Goal: Information Seeking & Learning: Check status

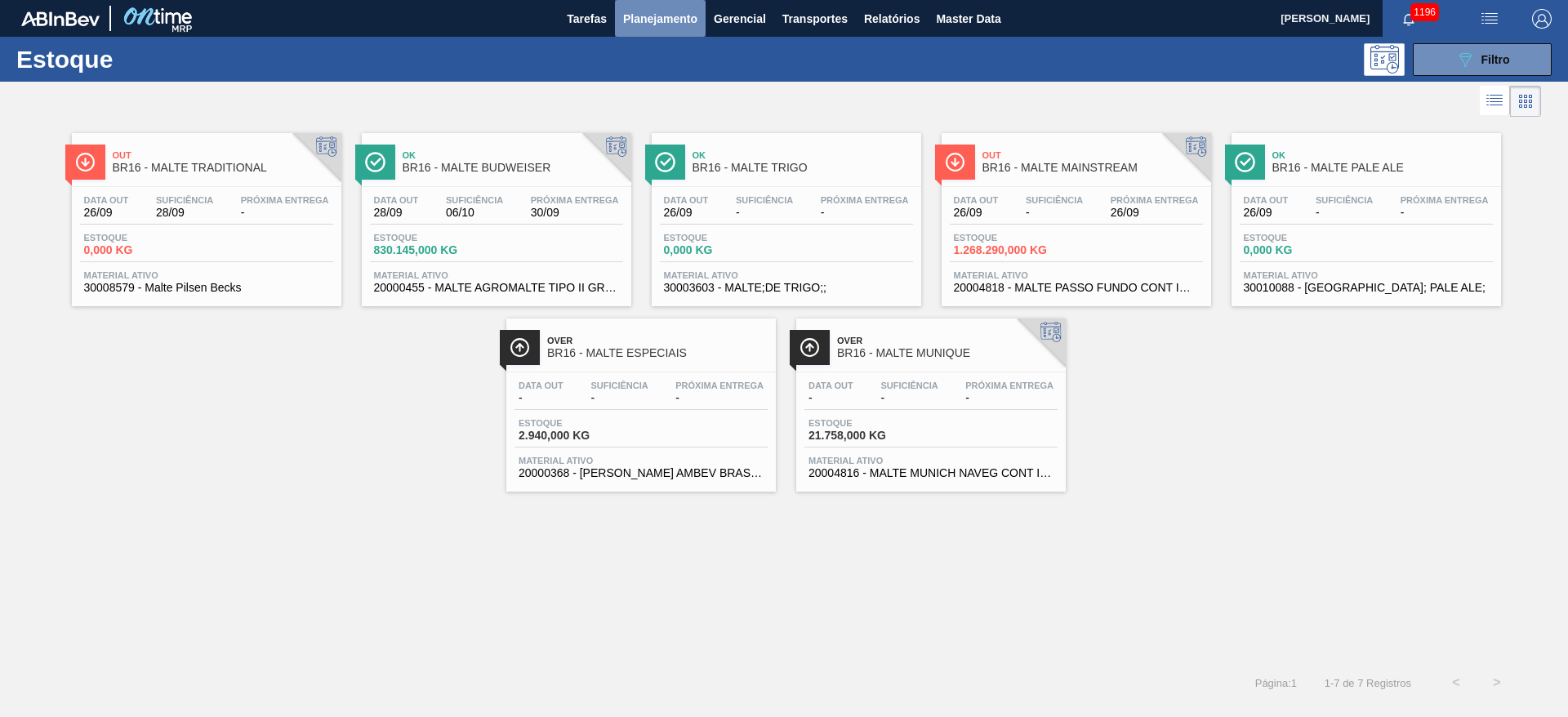
click at [649, 31] on button "Planejamento" at bounding box center [660, 18] width 91 height 36
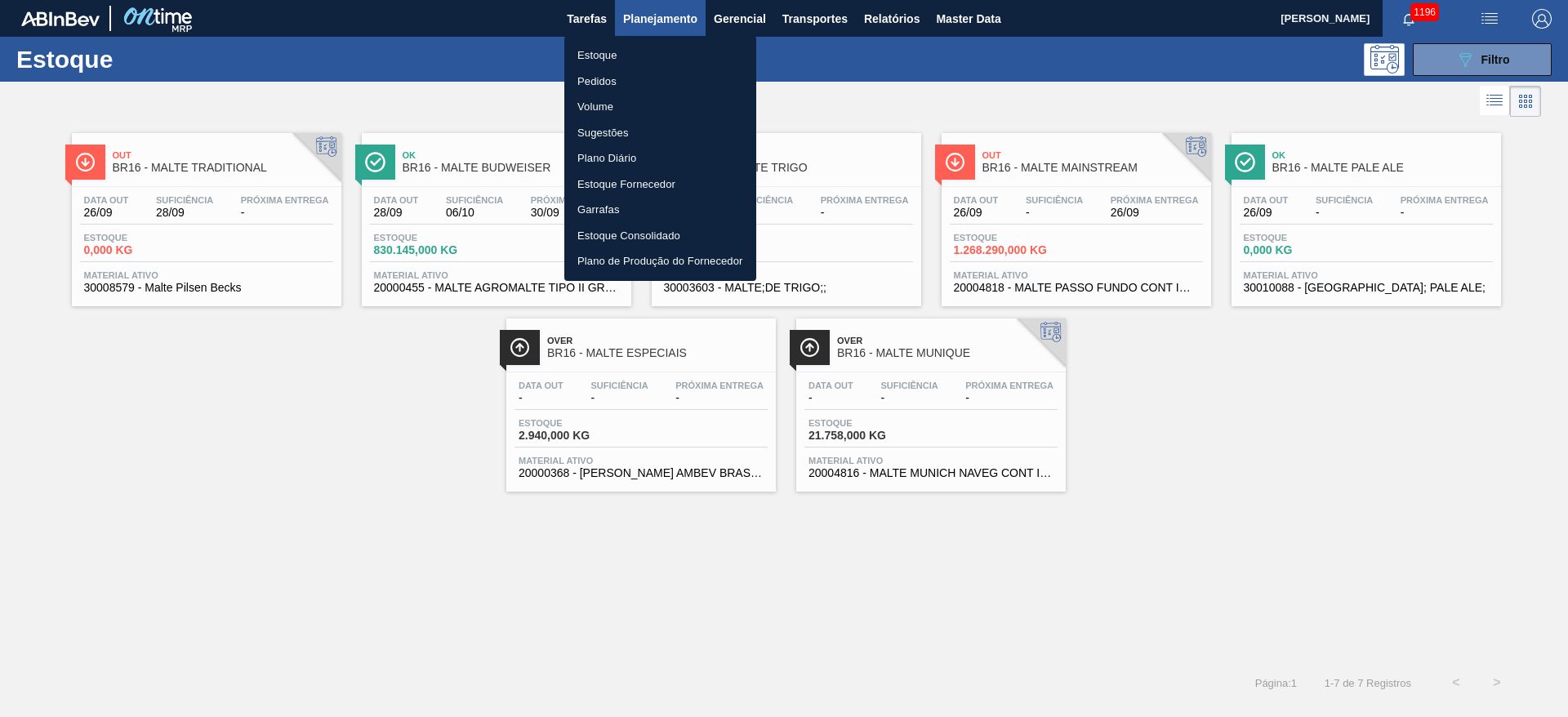
click at [1474, 62] on div at bounding box center [784, 358] width 1568 height 717
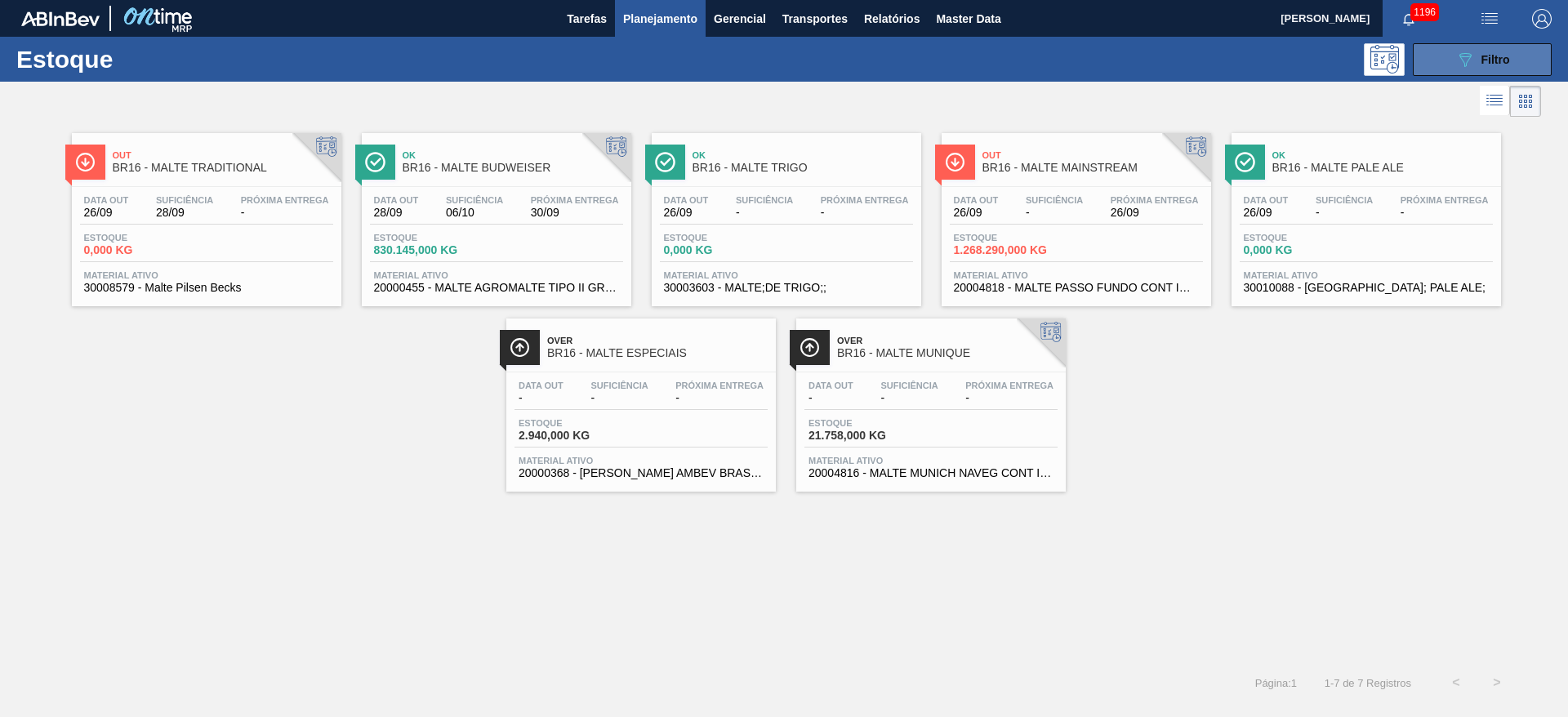
click at [1485, 51] on div "089F7B8B-B2A5-4AFE-B5C0-19BA573D28AC Filtro" at bounding box center [1483, 60] width 54 height 20
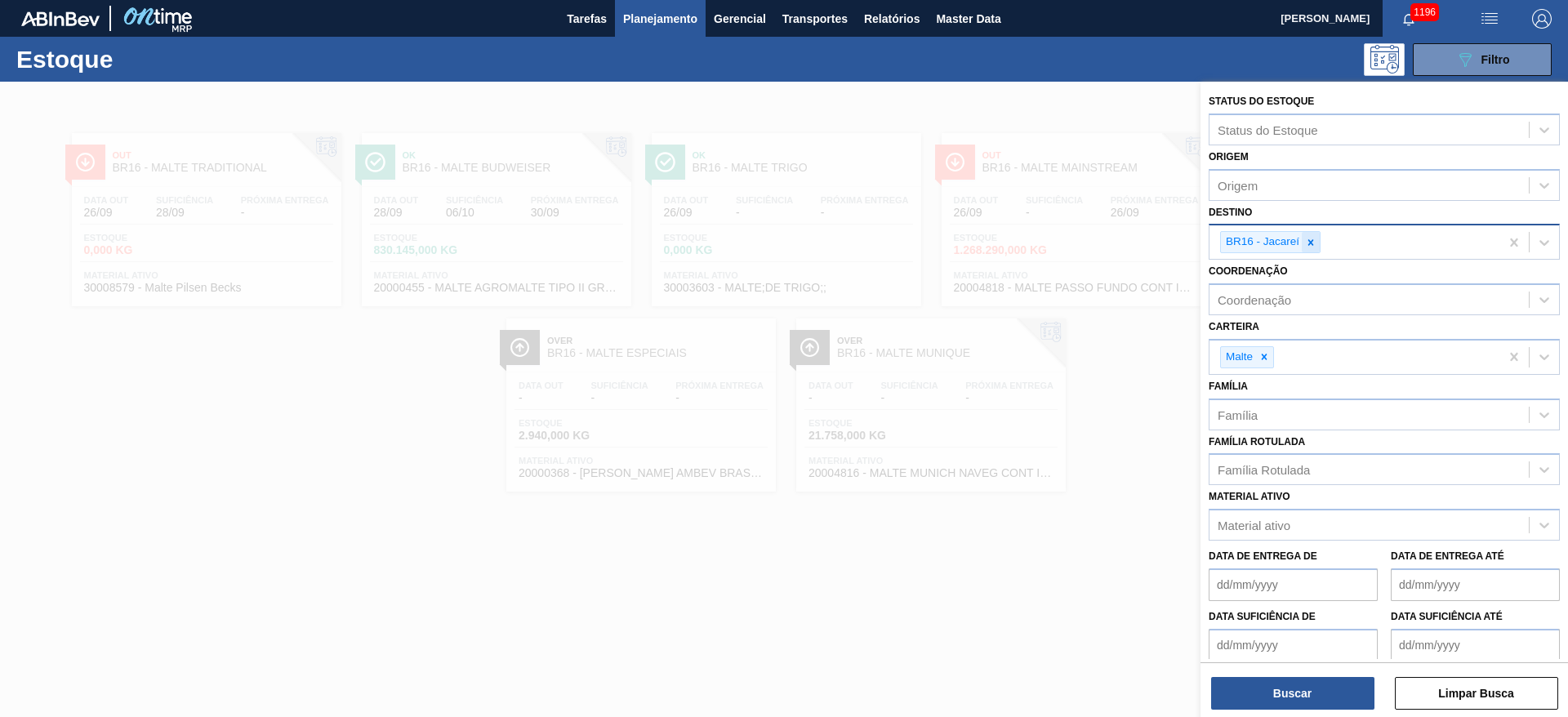
click at [1310, 240] on icon at bounding box center [1310, 242] width 12 height 12
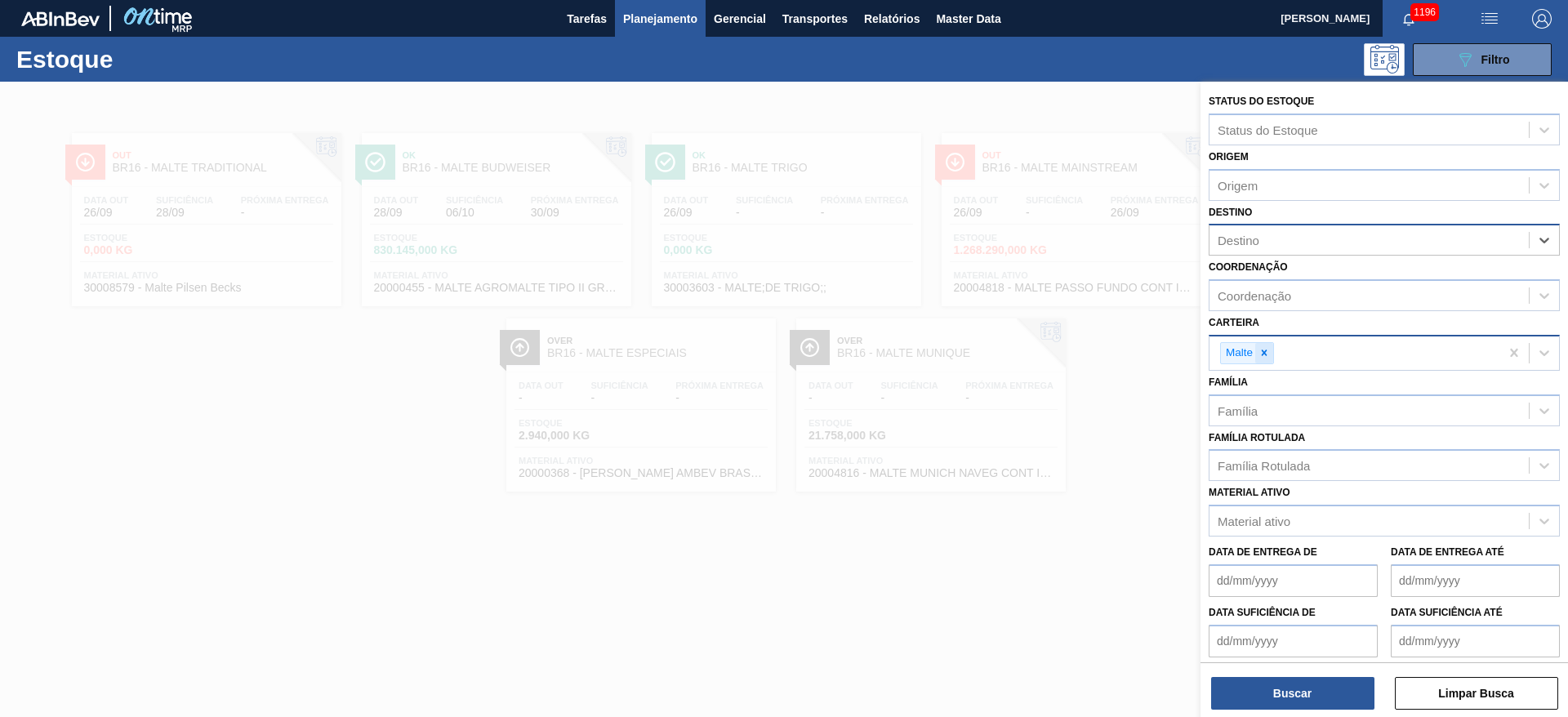
click at [1266, 349] on icon at bounding box center [1264, 352] width 12 height 12
click at [1257, 518] on div "Material ativo" at bounding box center [1254, 516] width 73 height 14
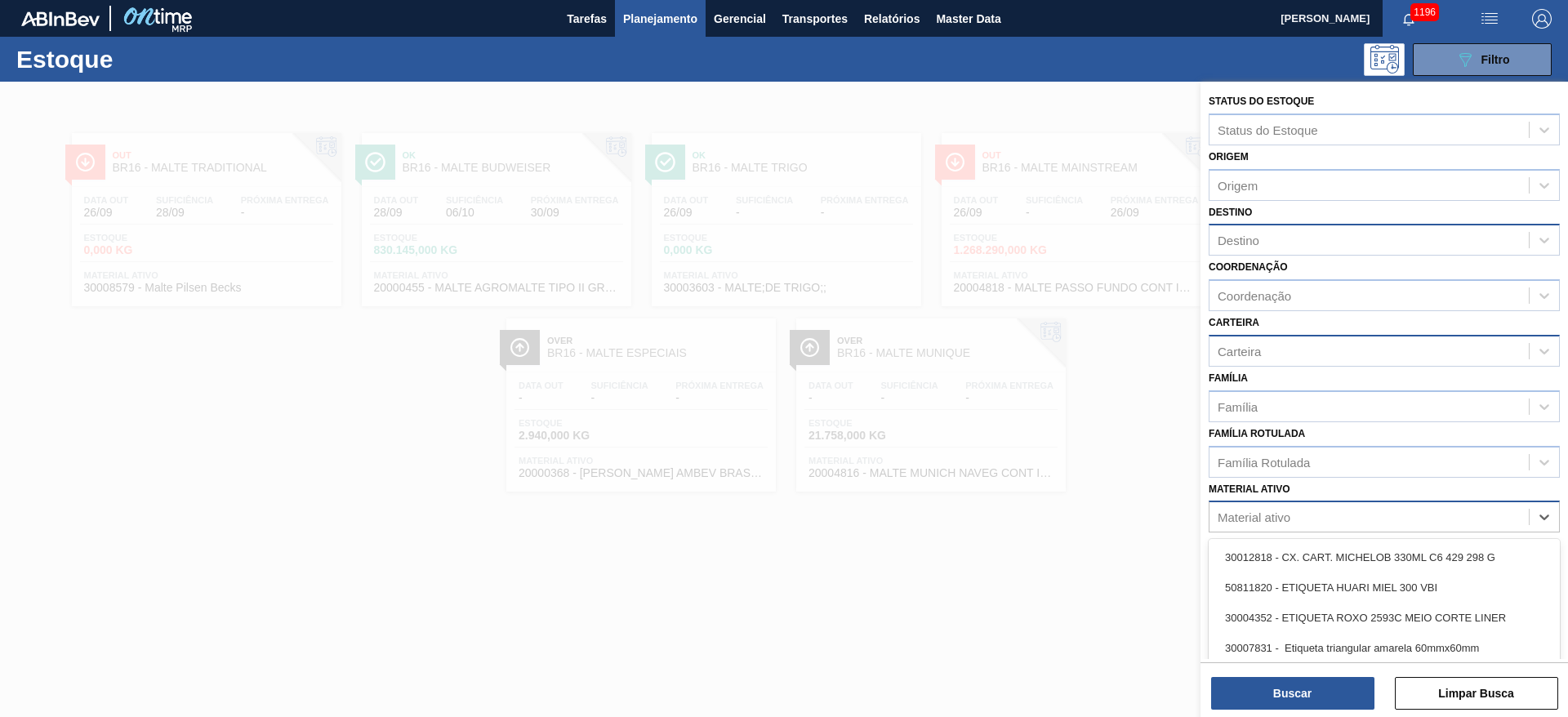
paste ativo "BAG IN BOX COMPLETO 18L RECICLADO"
type ativo "BAG IN BOX COMPLETO 18L RECICLADO"
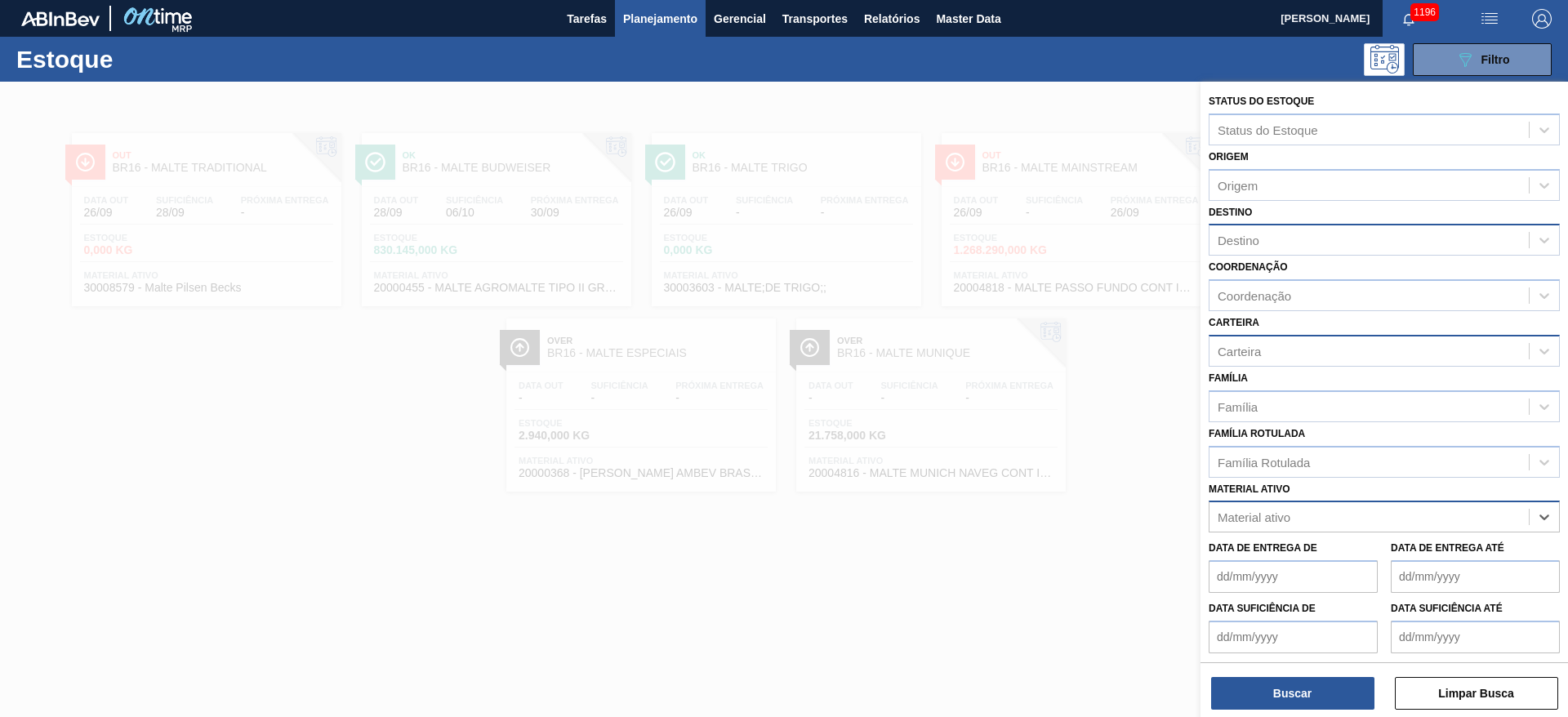
click at [1461, 516] on div "Material ativo" at bounding box center [1369, 517] width 320 height 24
paste ativo "BAG IN BOX COMPLETO 18L RECICLADO"
type ativo "BAG IN BOX COMPLETO 18L"
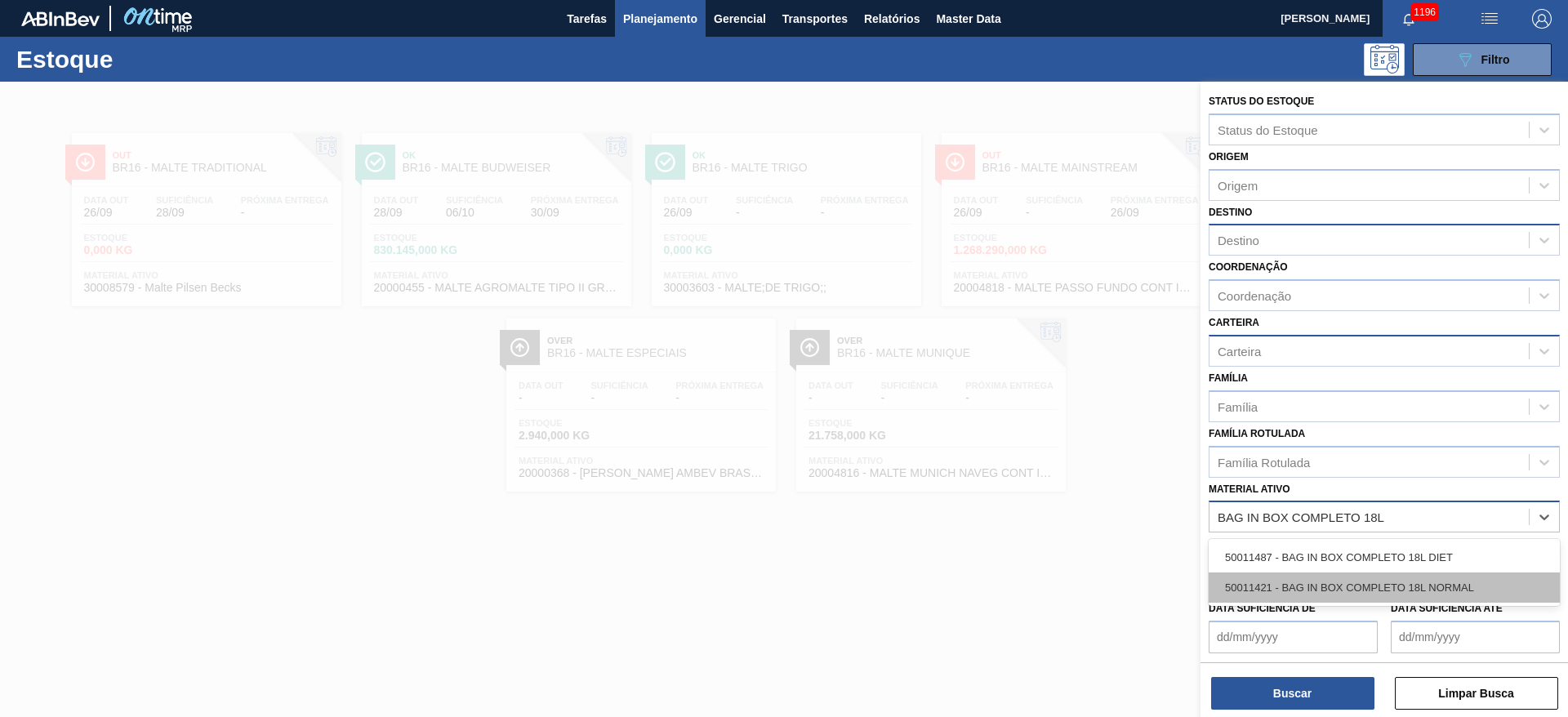
click at [1294, 579] on div "50011421 - BAG IN BOX COMPLETO 18L NORMAL" at bounding box center [1384, 587] width 351 height 30
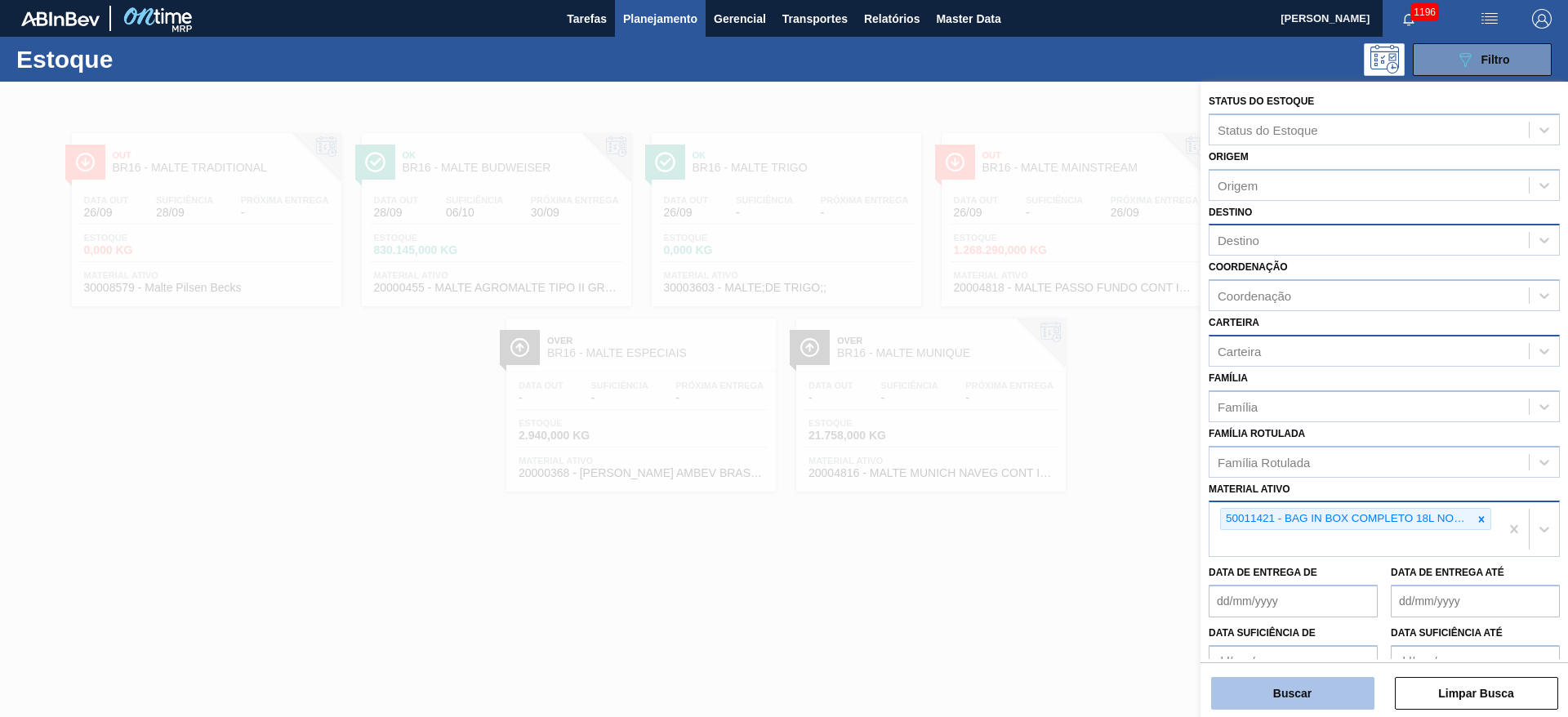
click at [1282, 686] on button "Buscar" at bounding box center [1293, 693] width 163 height 33
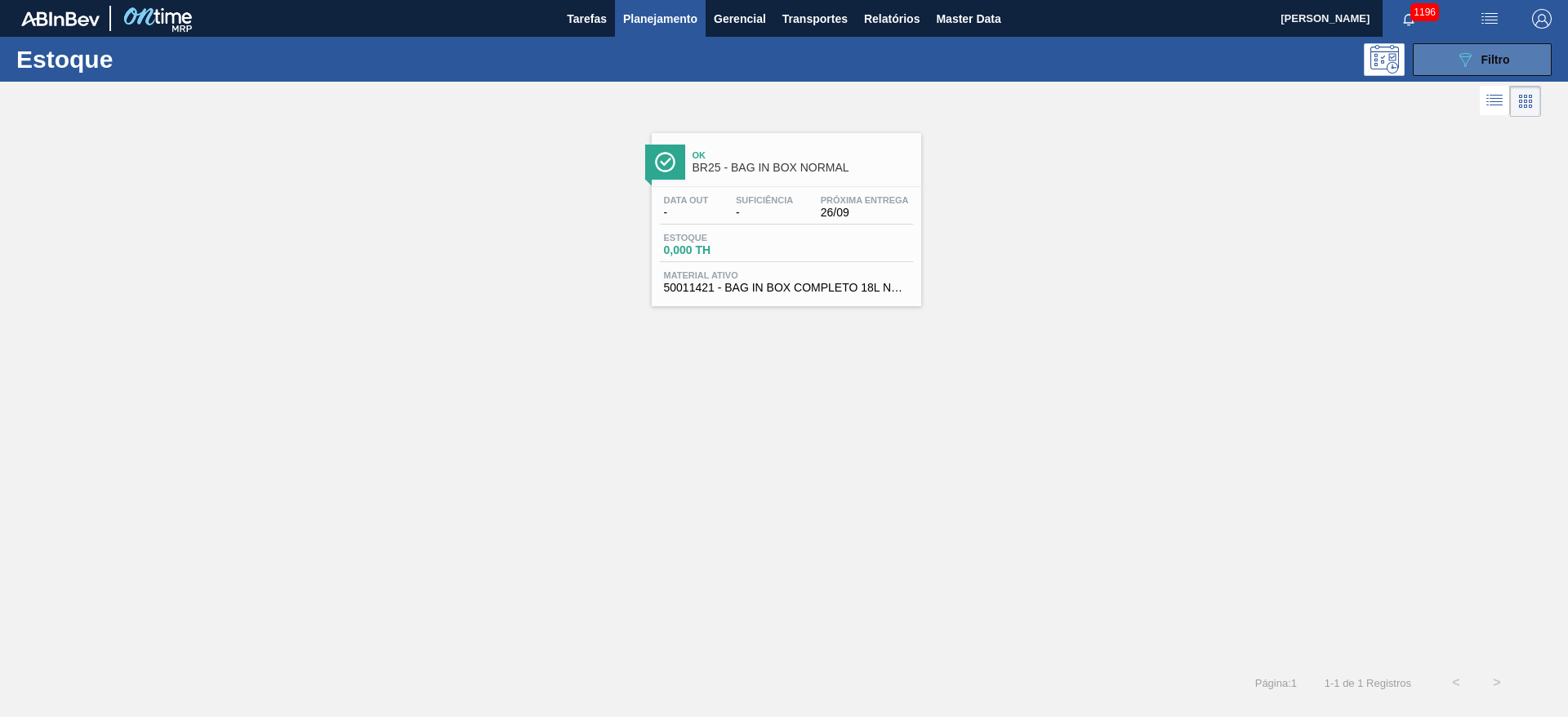
click at [1448, 53] on button "089F7B8B-B2A5-4AFE-B5C0-19BA573D28AC Filtro" at bounding box center [1482, 60] width 139 height 33
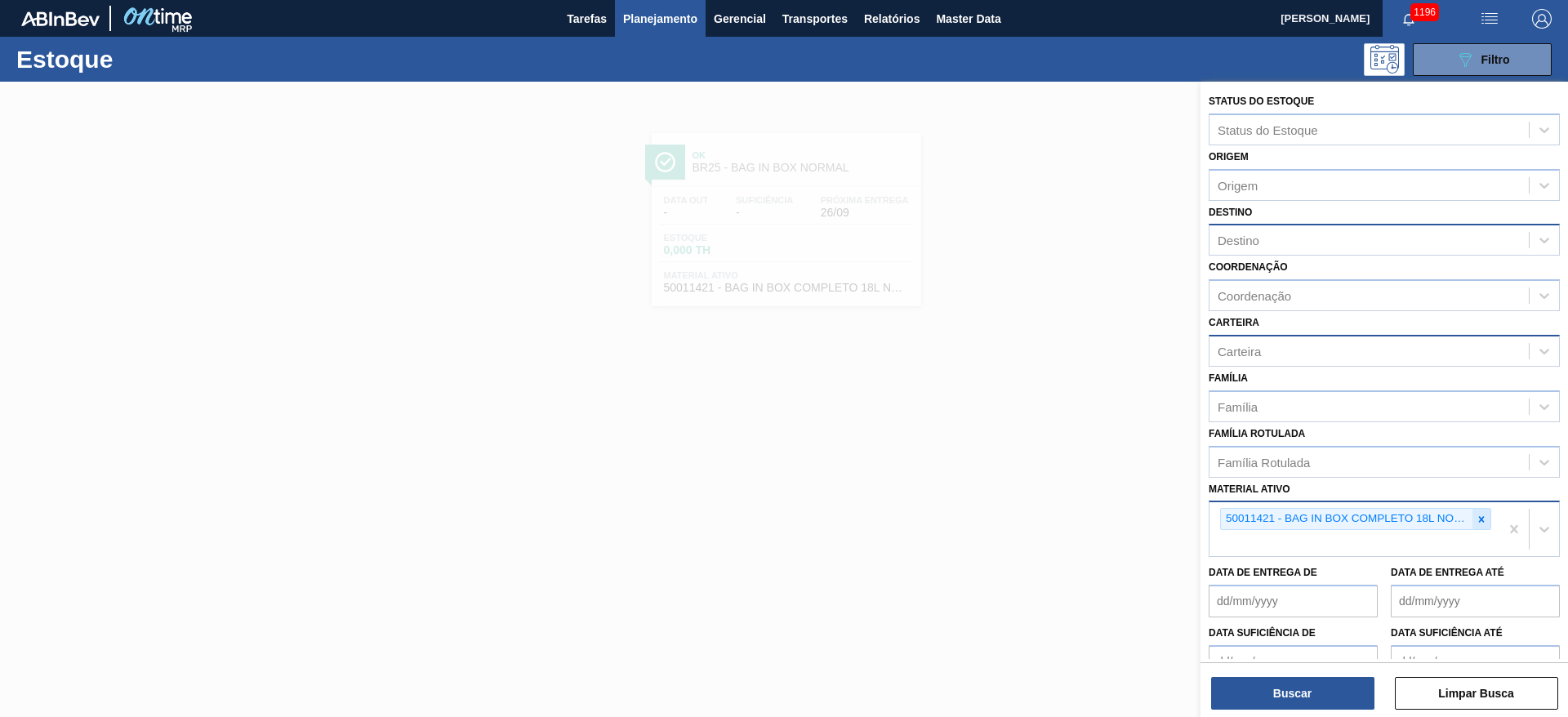
click at [1475, 514] on icon at bounding box center [1481, 519] width 12 height 12
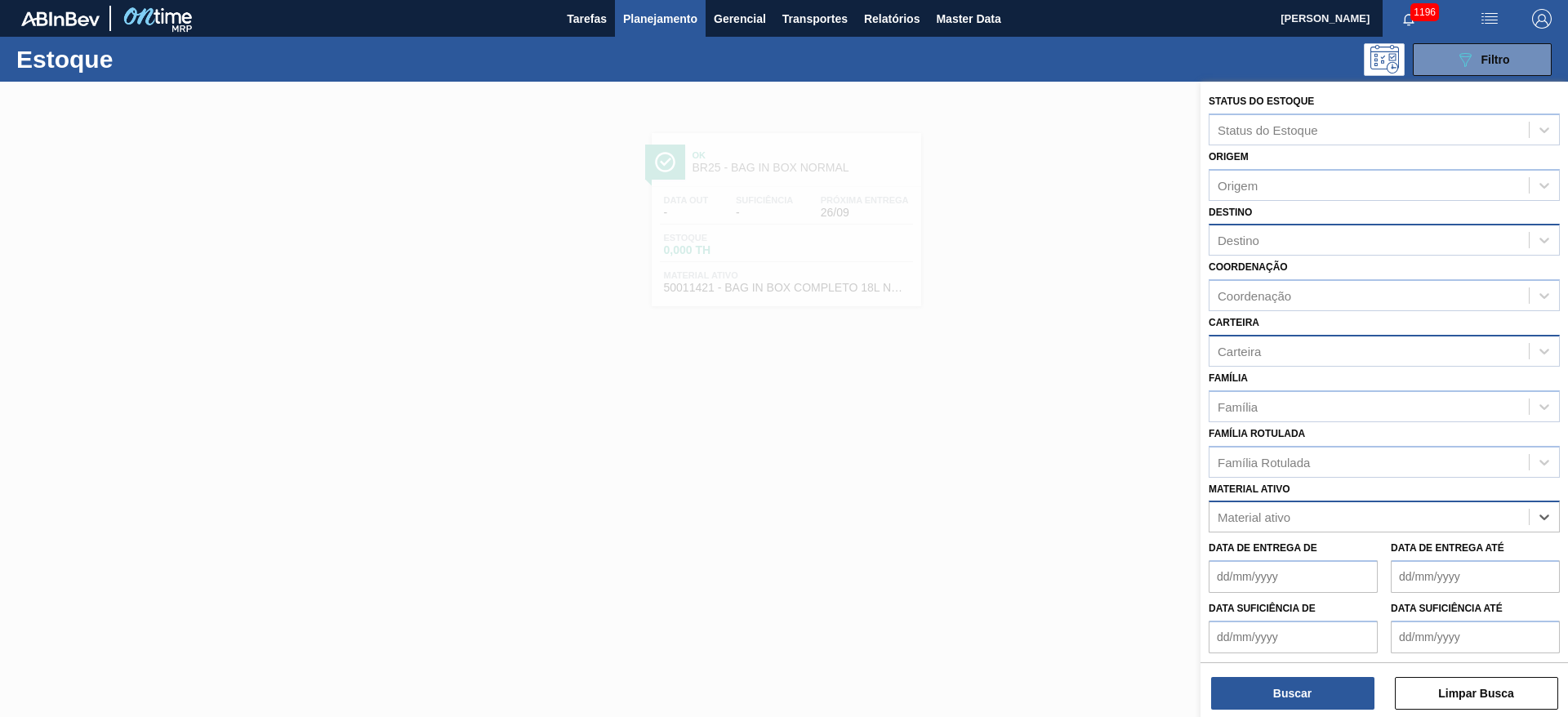
paste ativo "BAG IN BOX COMPLETO 18L RECICLADO"
type ativo "BAG IN BOX COMPLETO 18L"
click at [1366, 516] on ativo "BAG IN BOX COMPLETO 18L" at bounding box center [1303, 516] width 172 height 14
click at [1390, 513] on div "Material ativo" at bounding box center [1369, 517] width 320 height 24
paste ativo "BAG IN BOX COMPLETO 18L RECICLADO"
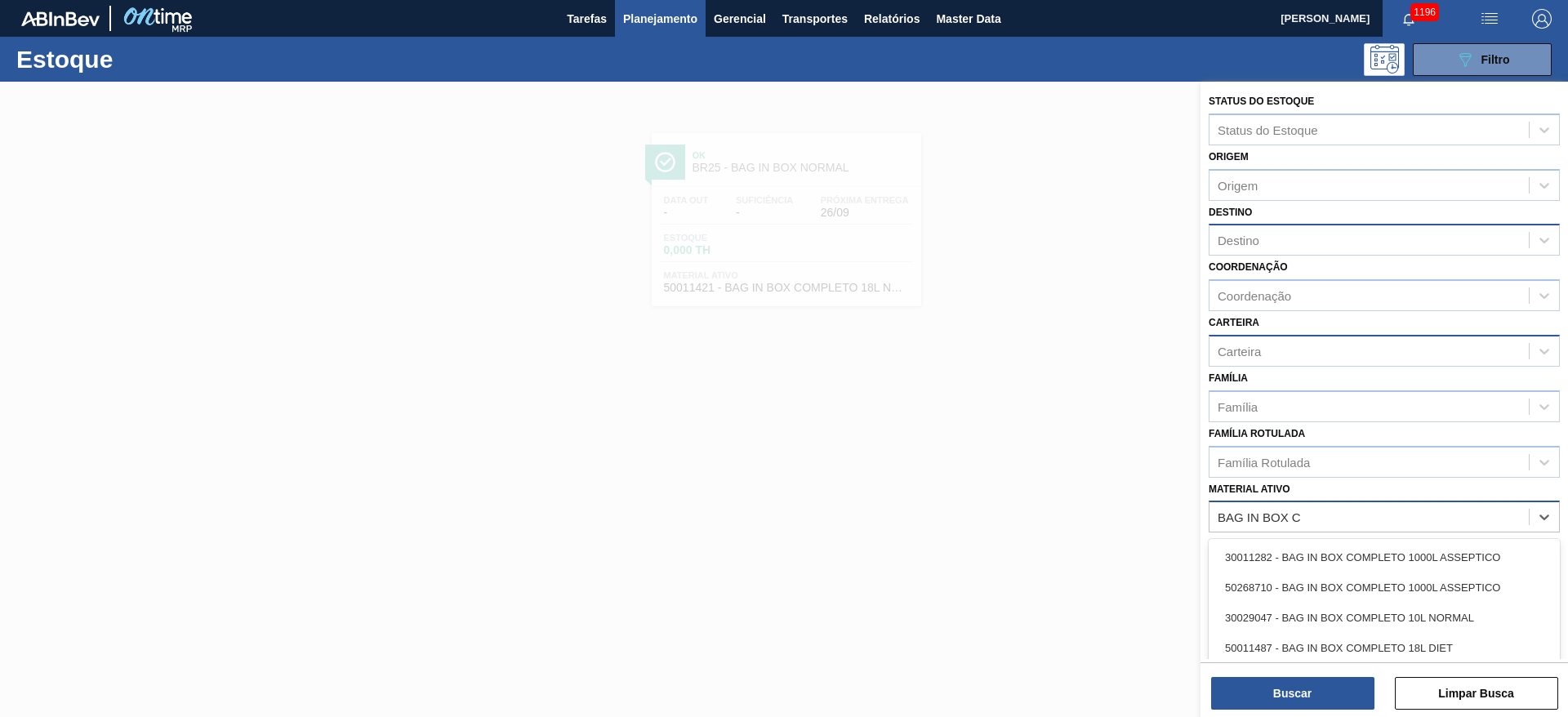
type ativo "BAG IN BOX"
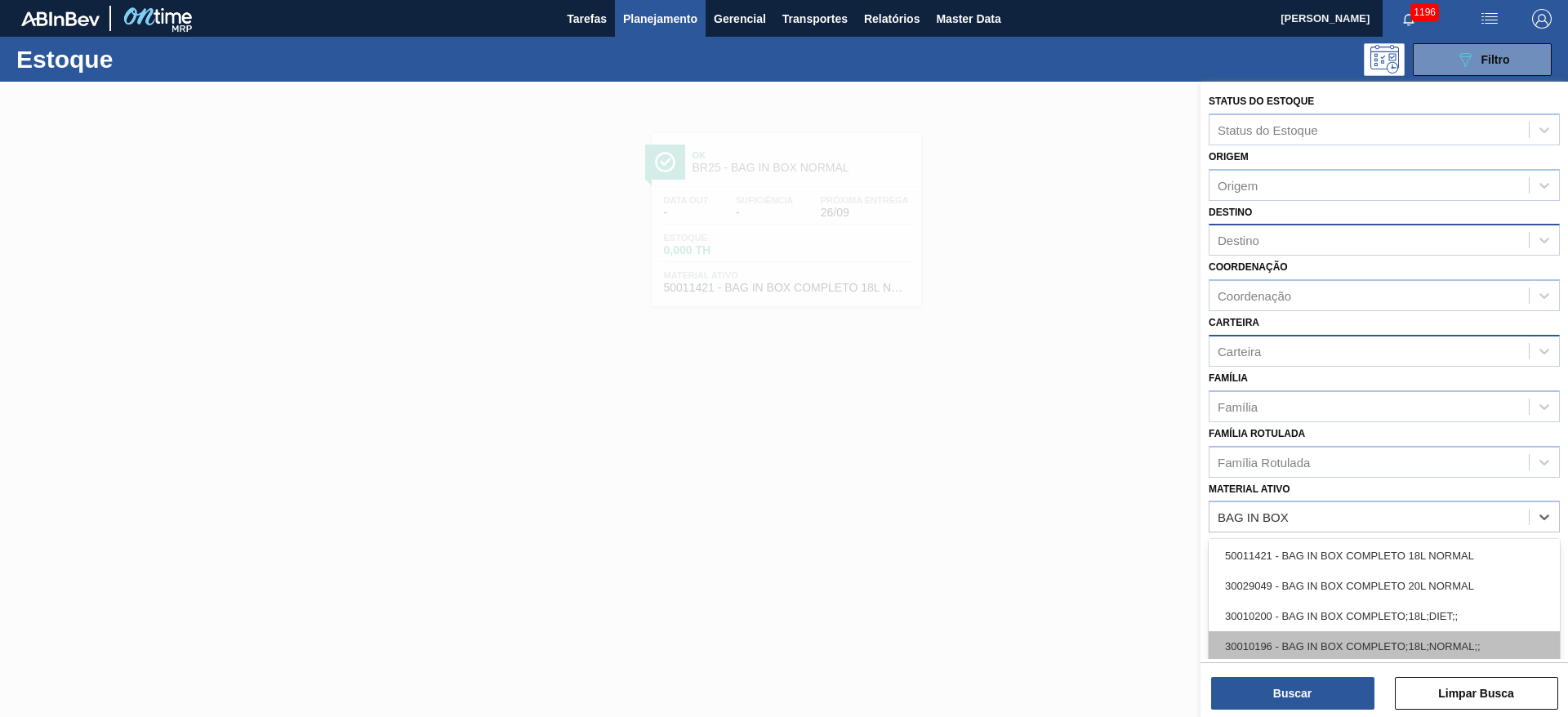
click at [1349, 646] on div "30010196 - BAG IN BOX COMPLETO;18L;NORMAL;;" at bounding box center [1384, 645] width 351 height 30
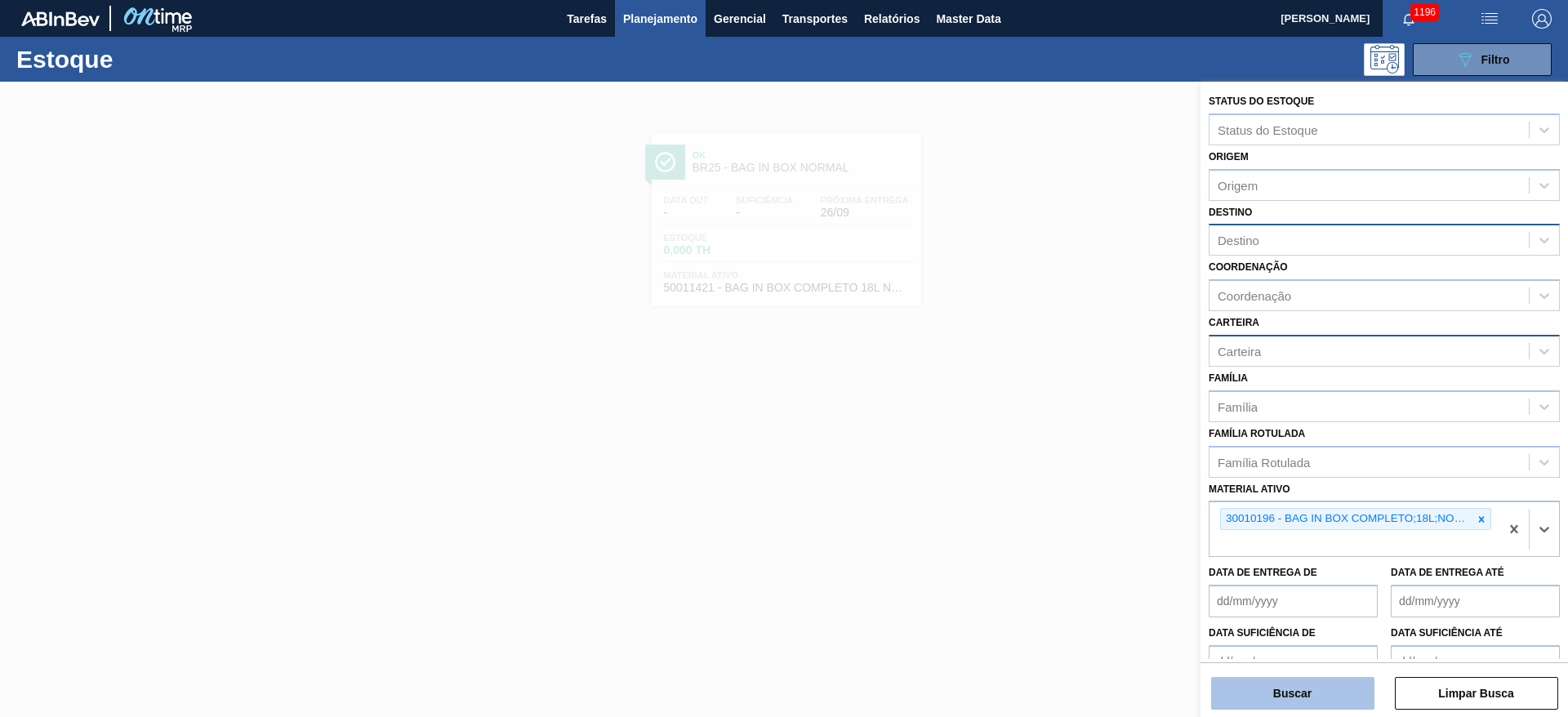
click at [1303, 683] on button "Buscar" at bounding box center [1293, 693] width 163 height 33
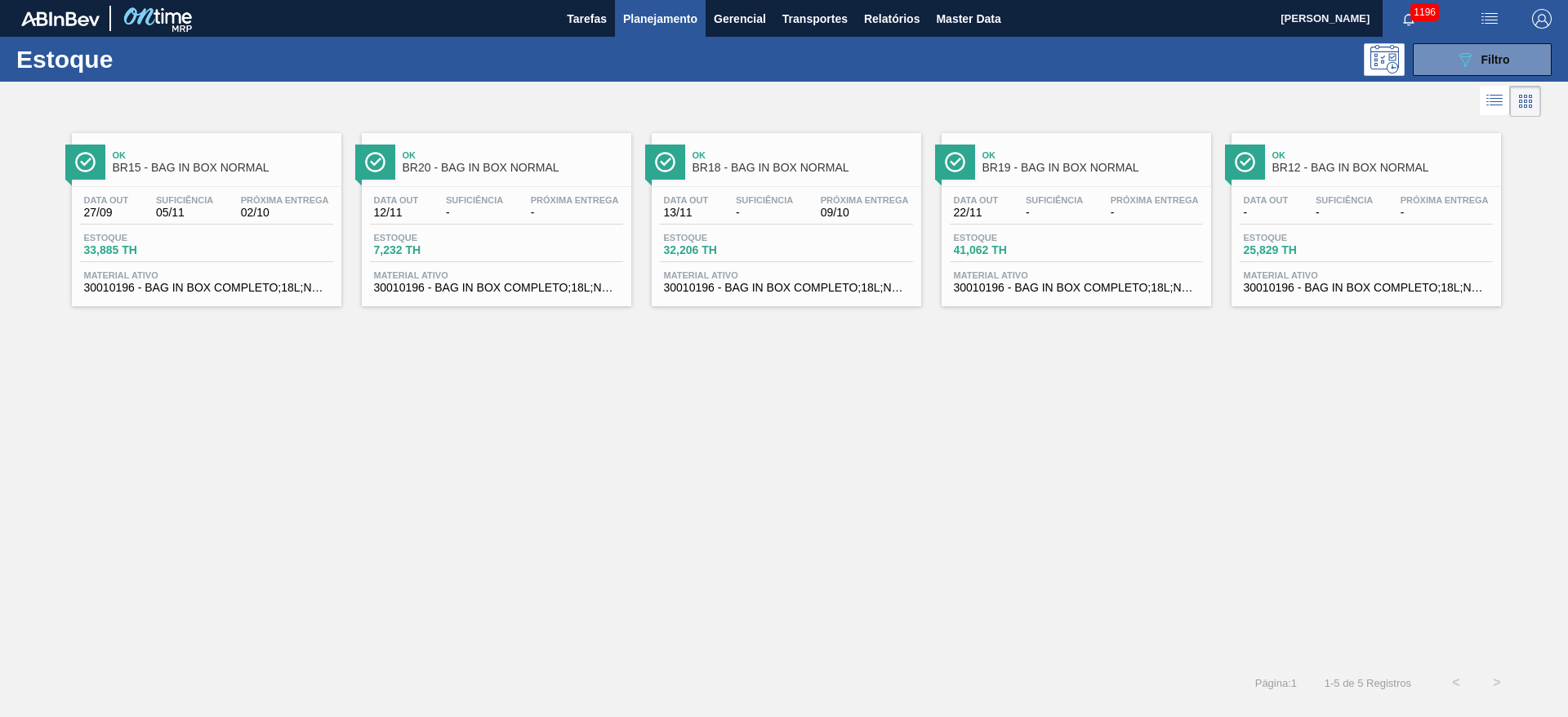
click at [189, 249] on span "33,885 TH" at bounding box center [142, 250] width 114 height 12
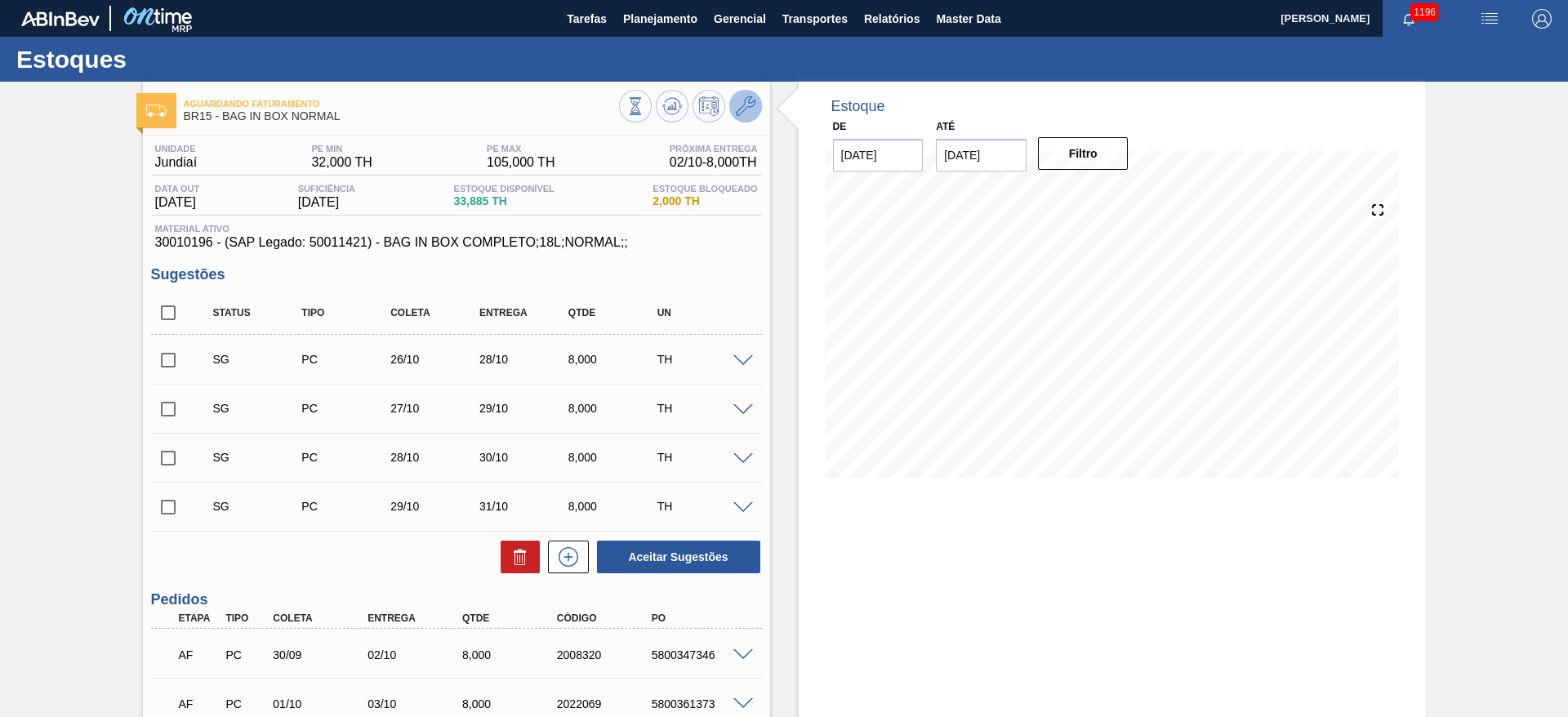
click at [735, 96] on icon at bounding box center [745, 106] width 20 height 20
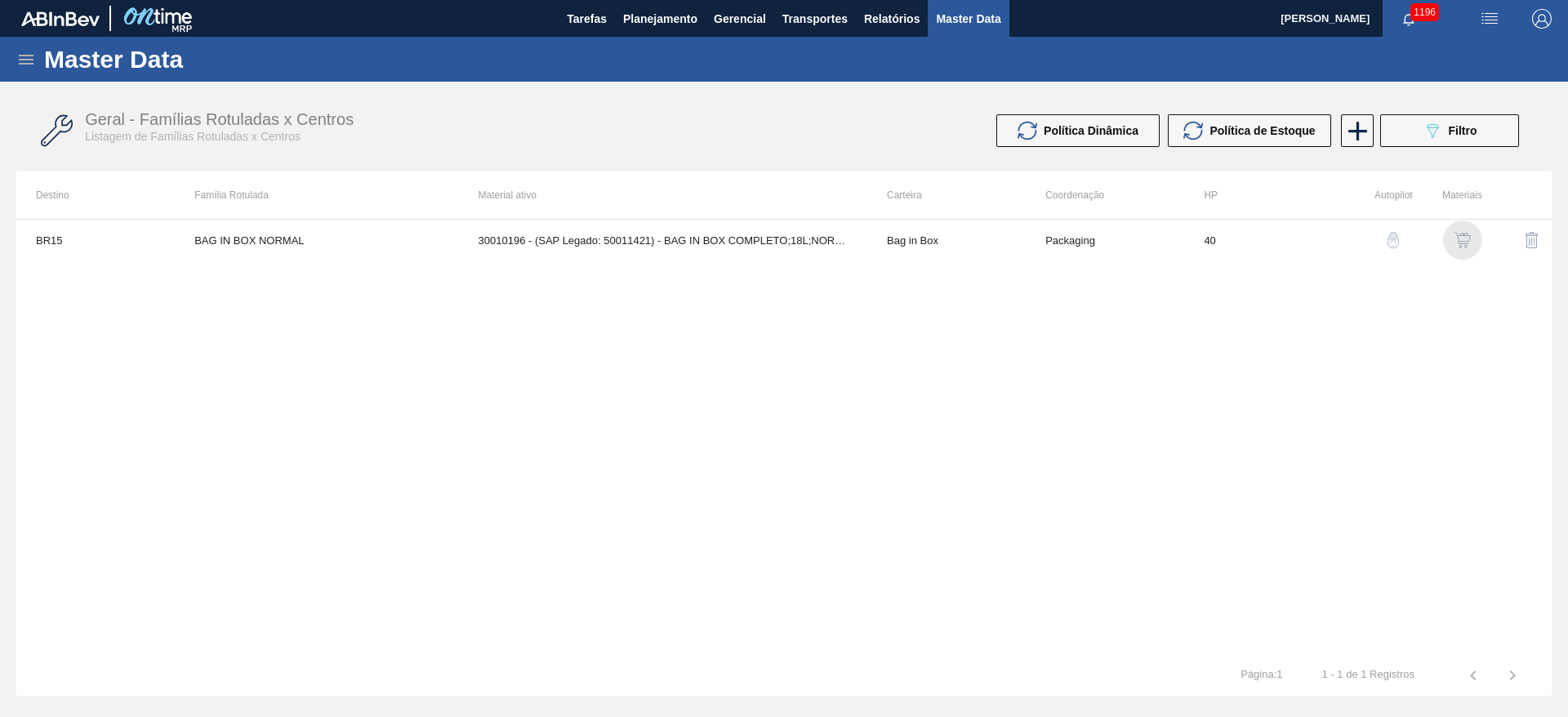
click at [1467, 232] on img "button" at bounding box center [1463, 240] width 16 height 16
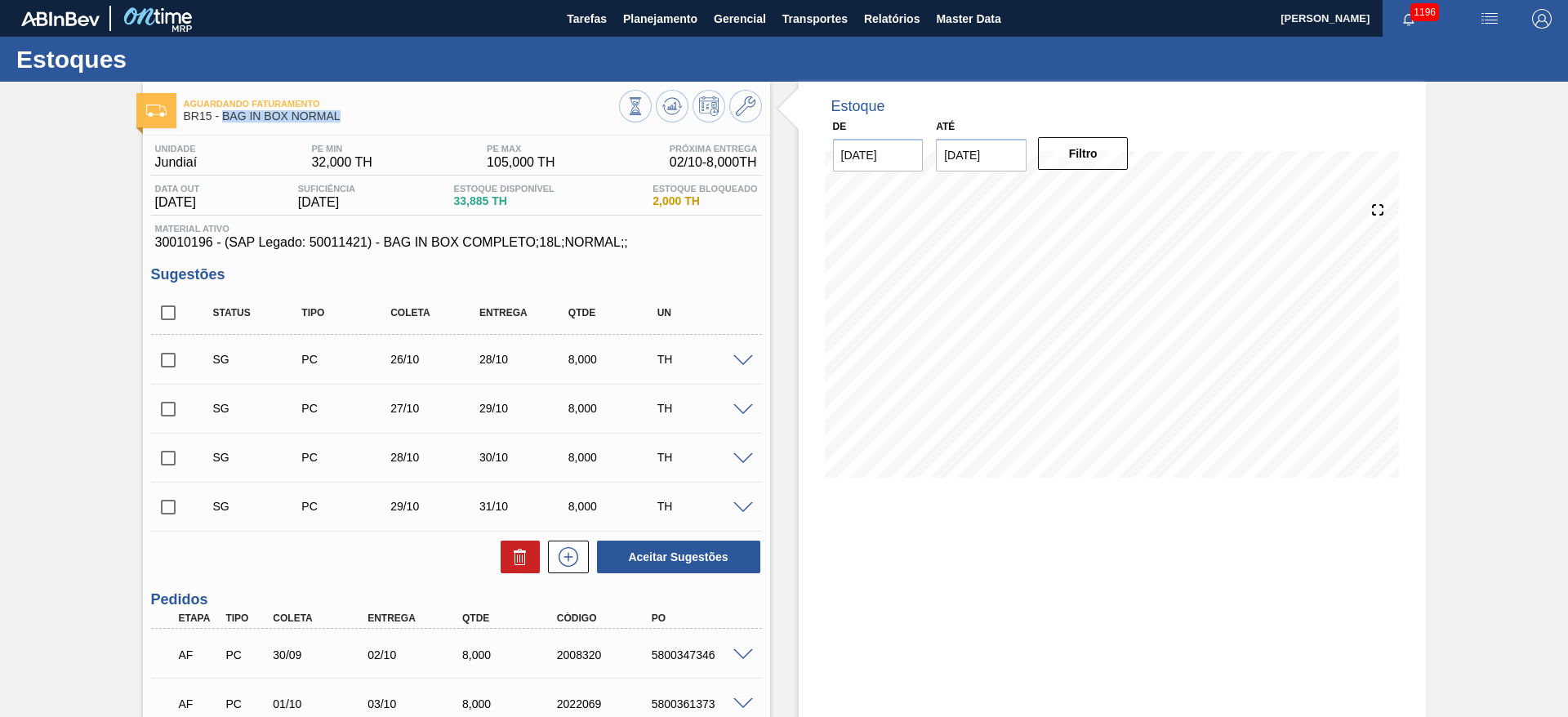
drag, startPoint x: 340, startPoint y: 114, endPoint x: 222, endPoint y: 123, distance: 118.3
click at [222, 123] on div "Aguardando Faturamento BR15 - BAG IN BOX NORMAL" at bounding box center [400, 111] width 435 height 36
copy span "BAG IN BOX NORMAL"
click at [750, 105] on icon at bounding box center [745, 106] width 20 height 20
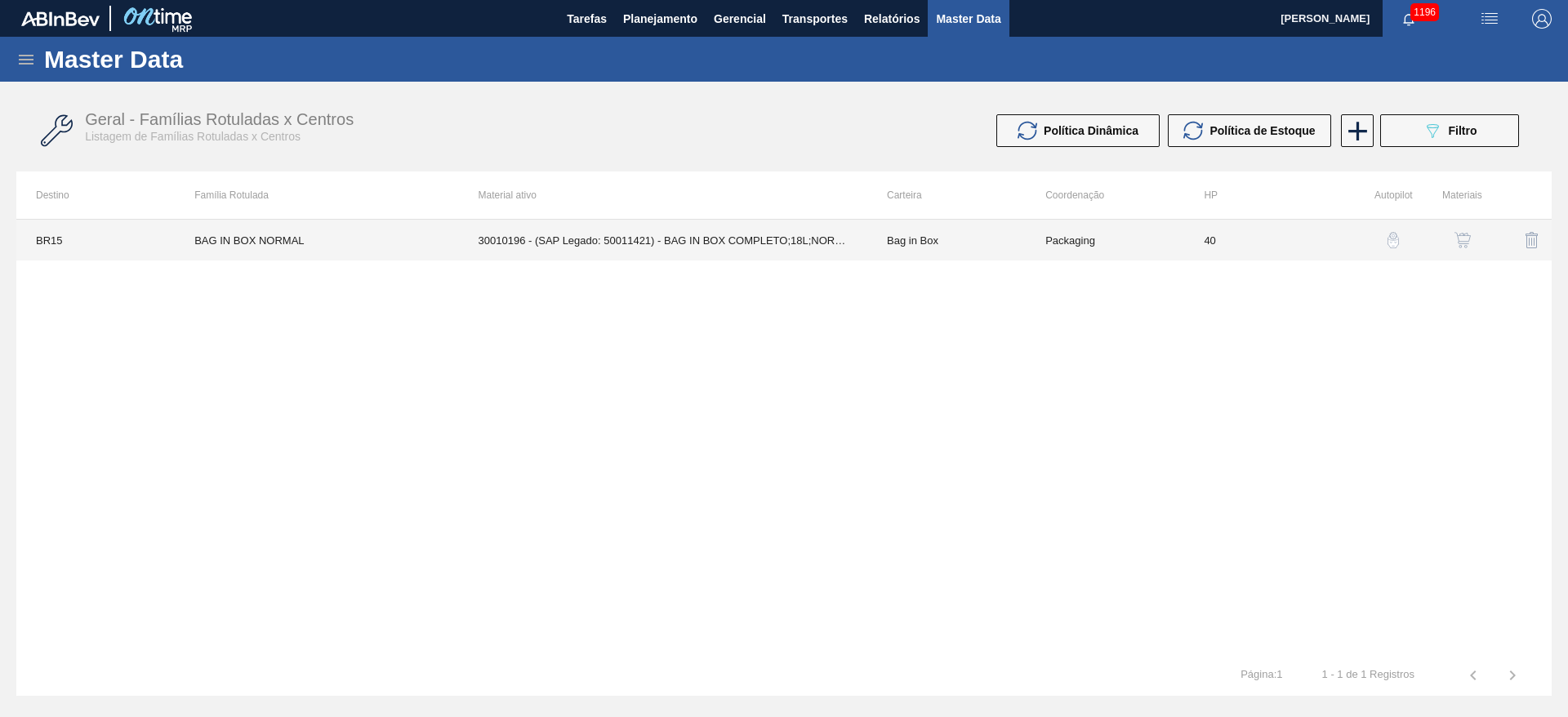
click at [1116, 251] on td "Packaging" at bounding box center [1105, 240] width 159 height 41
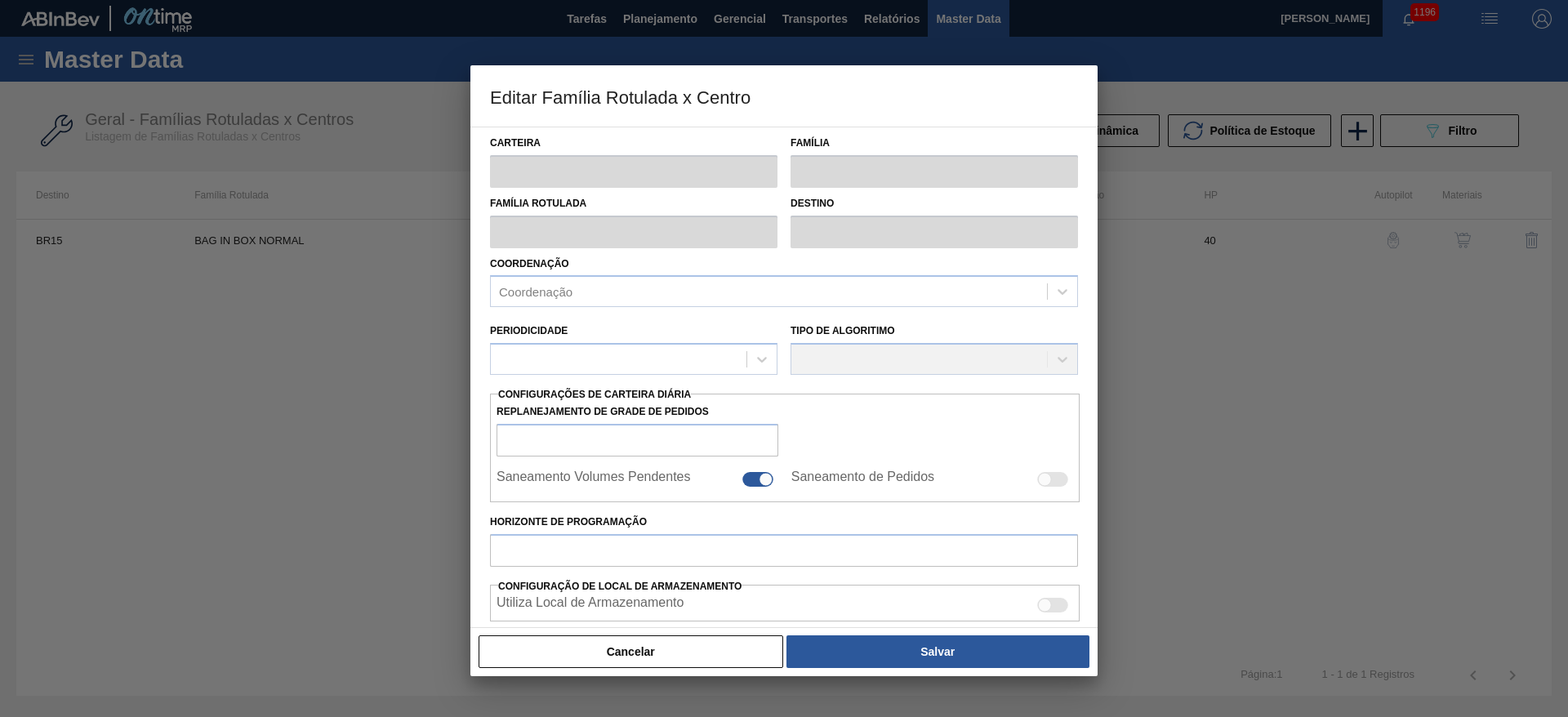
type input "Bag in Box"
type input "Bag In Box"
type input "BAG IN BOX NORMAL"
type input "BR15 - Jundiaí"
type input "40"
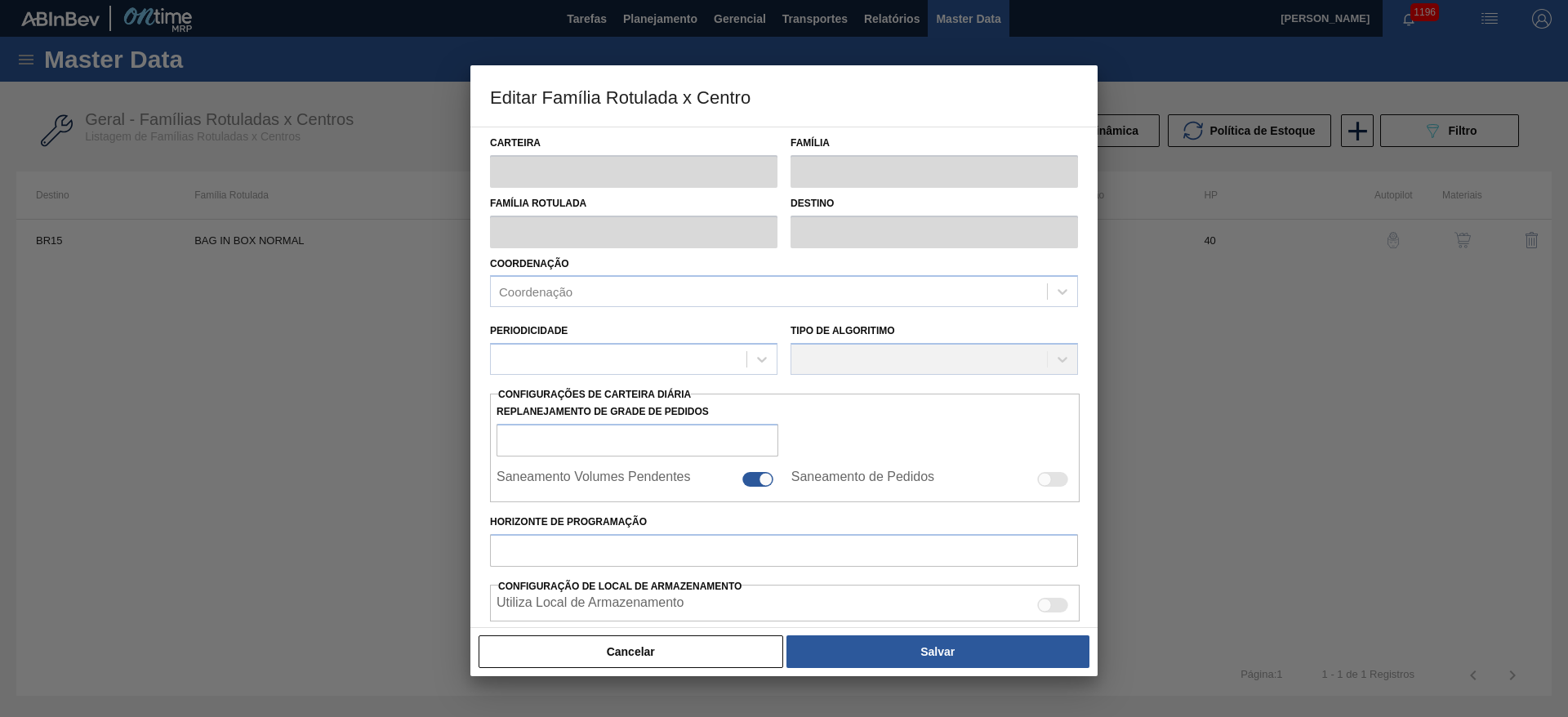
type input "32"
type input "105"
type input "57"
type input "73,610"
checkbox input "true"
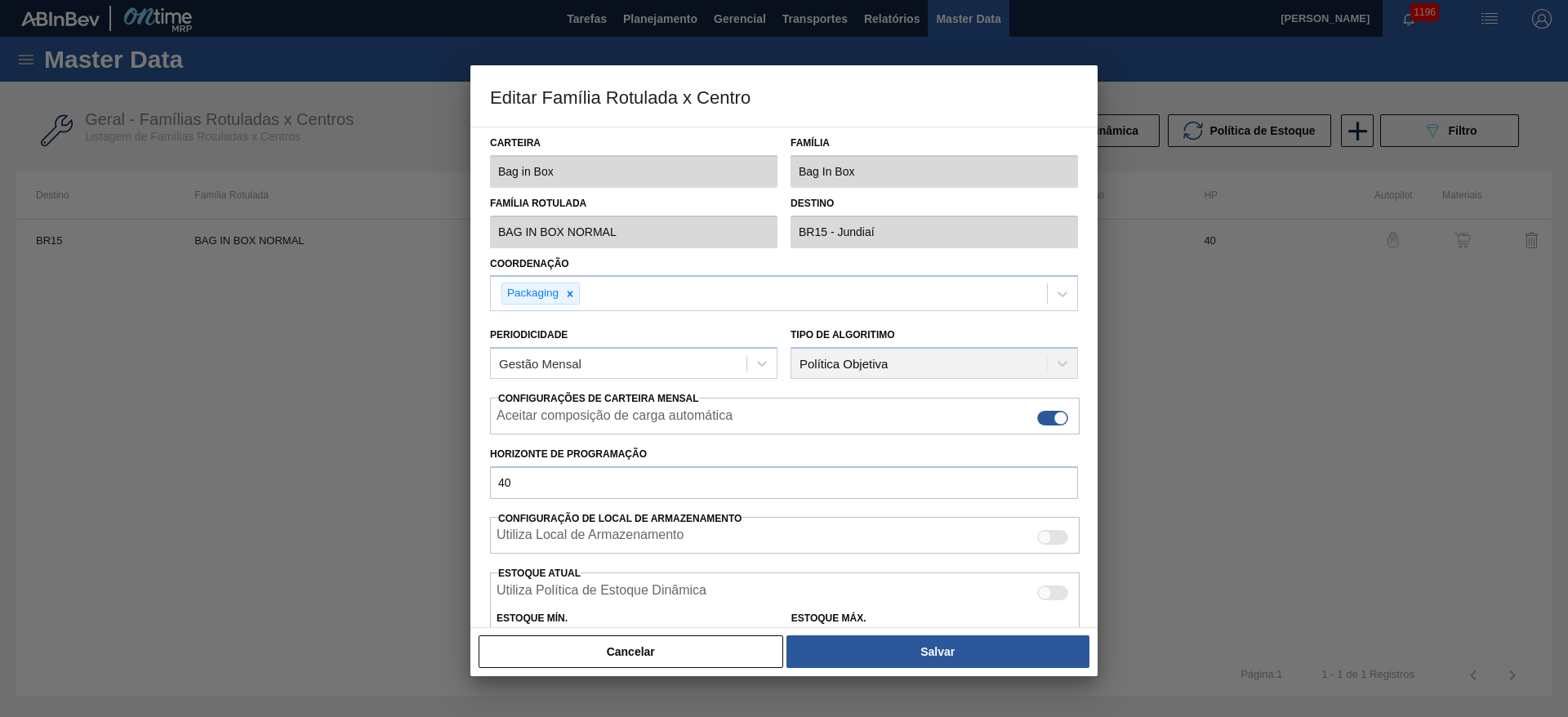
click at [711, 181] on div "Carteira Bag in Box Família Bag In Box" at bounding box center [784, 157] width 601 height 61
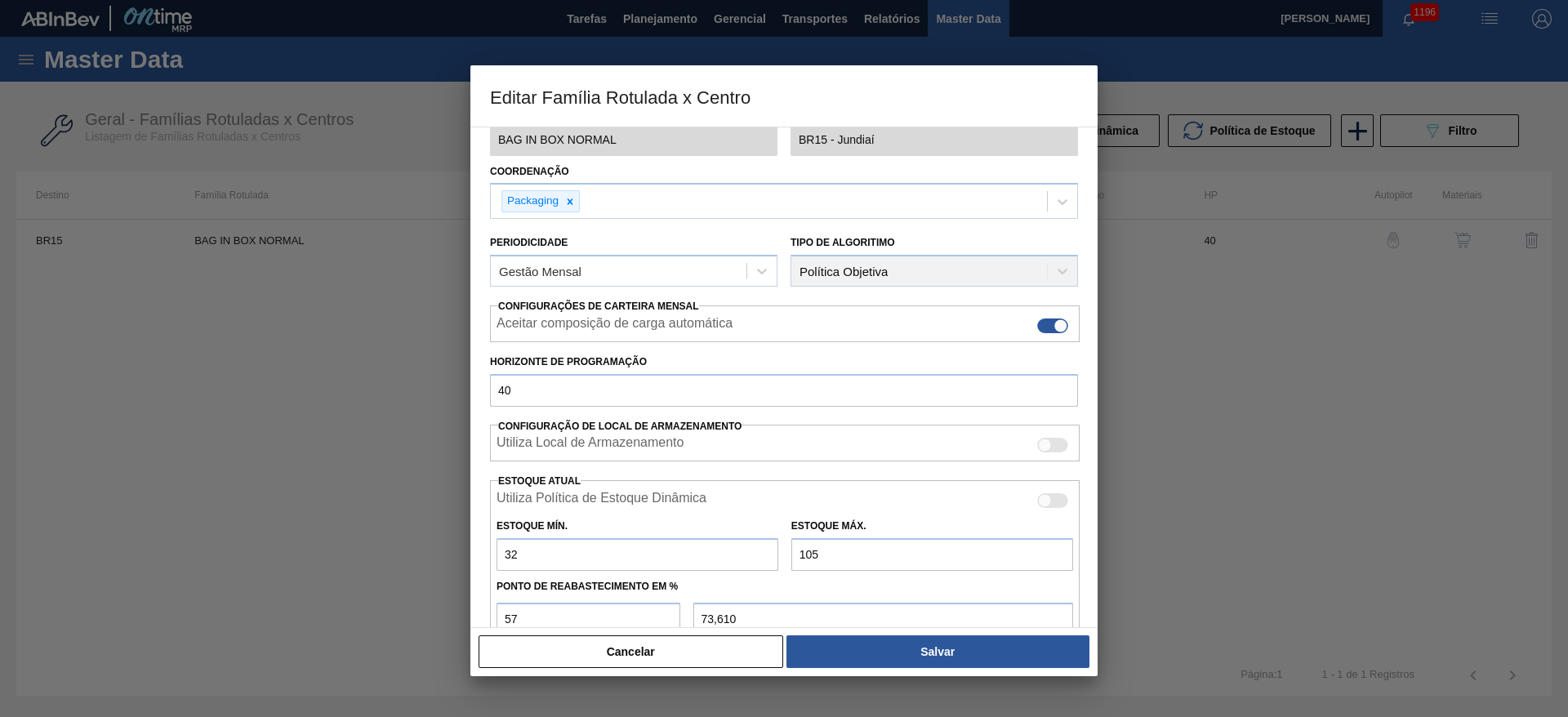
scroll to position [4, 0]
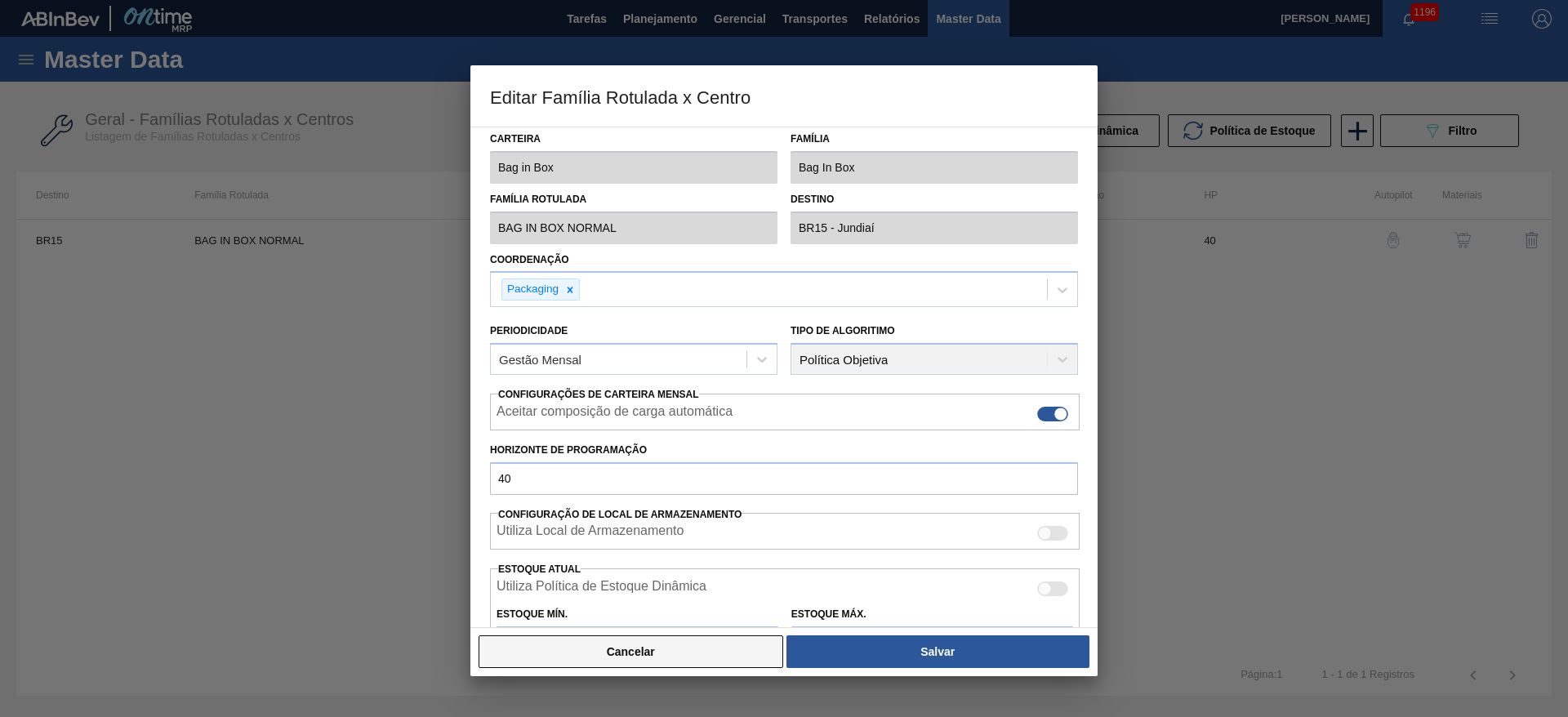
click at [670, 653] on button "Cancelar" at bounding box center [631, 652] width 305 height 33
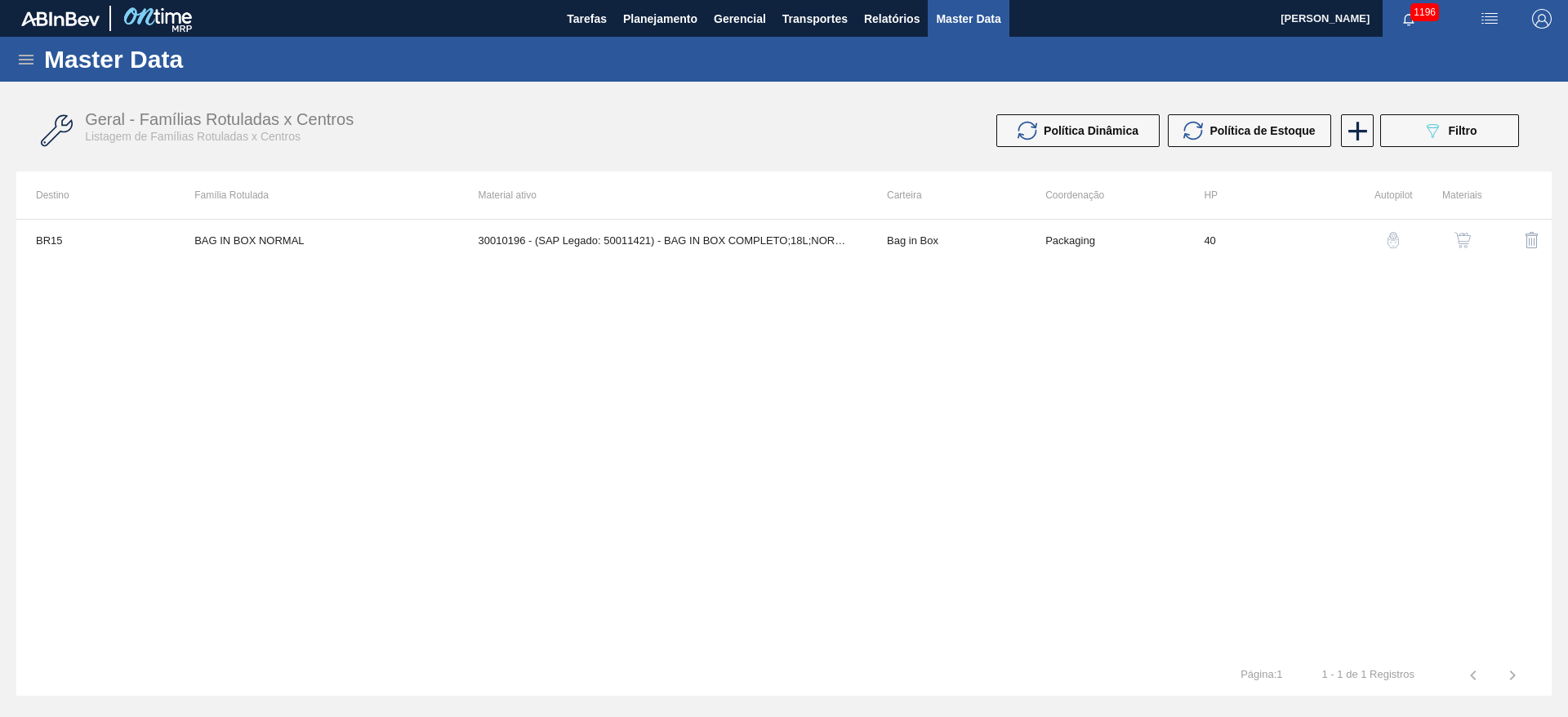
click at [1470, 248] on img "button" at bounding box center [1463, 240] width 16 height 16
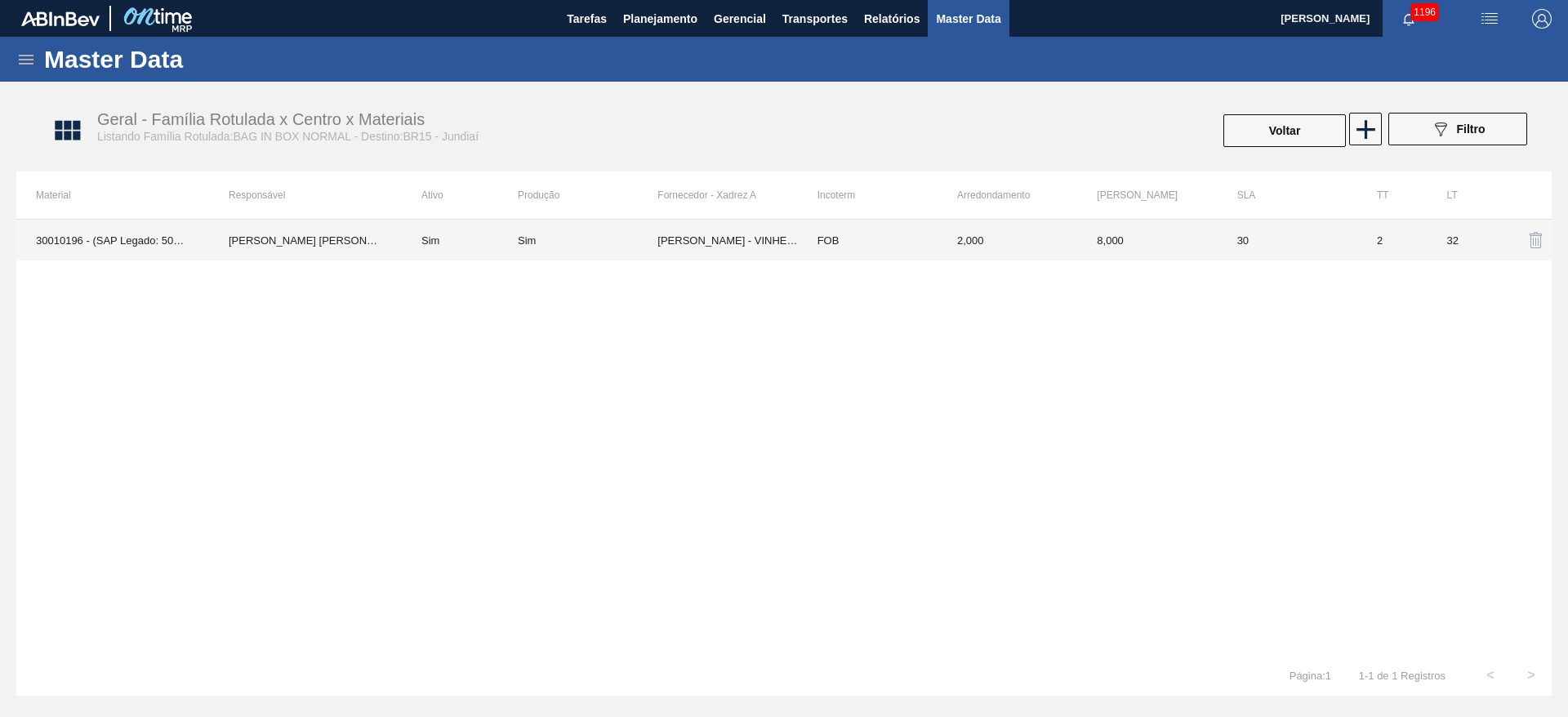
click at [626, 249] on td "Sim" at bounding box center [587, 240] width 140 height 41
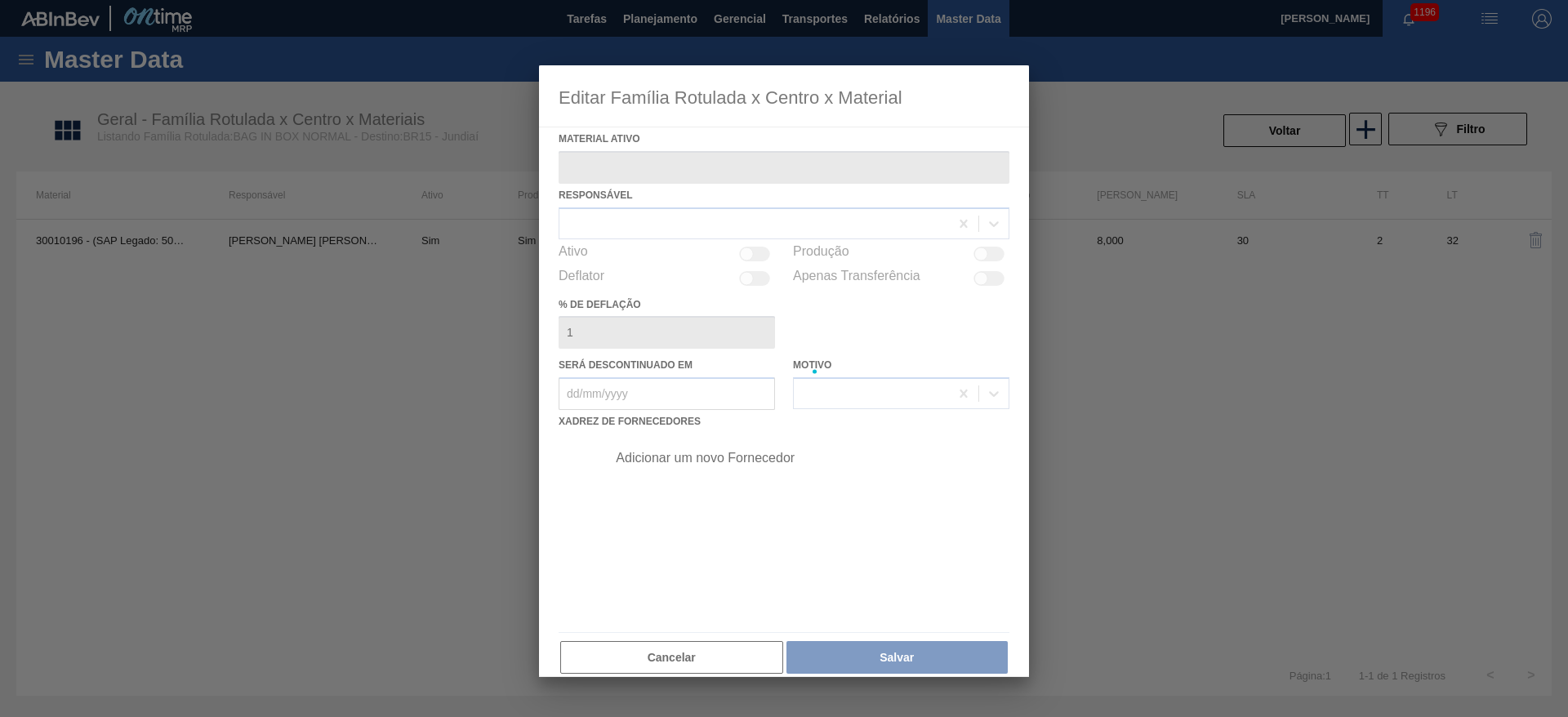
type ativo "30010196 - (SAP Legado: 50011421) - BAG IN BOX COMPLETO;18L;NORMAL;;"
checkbox input "true"
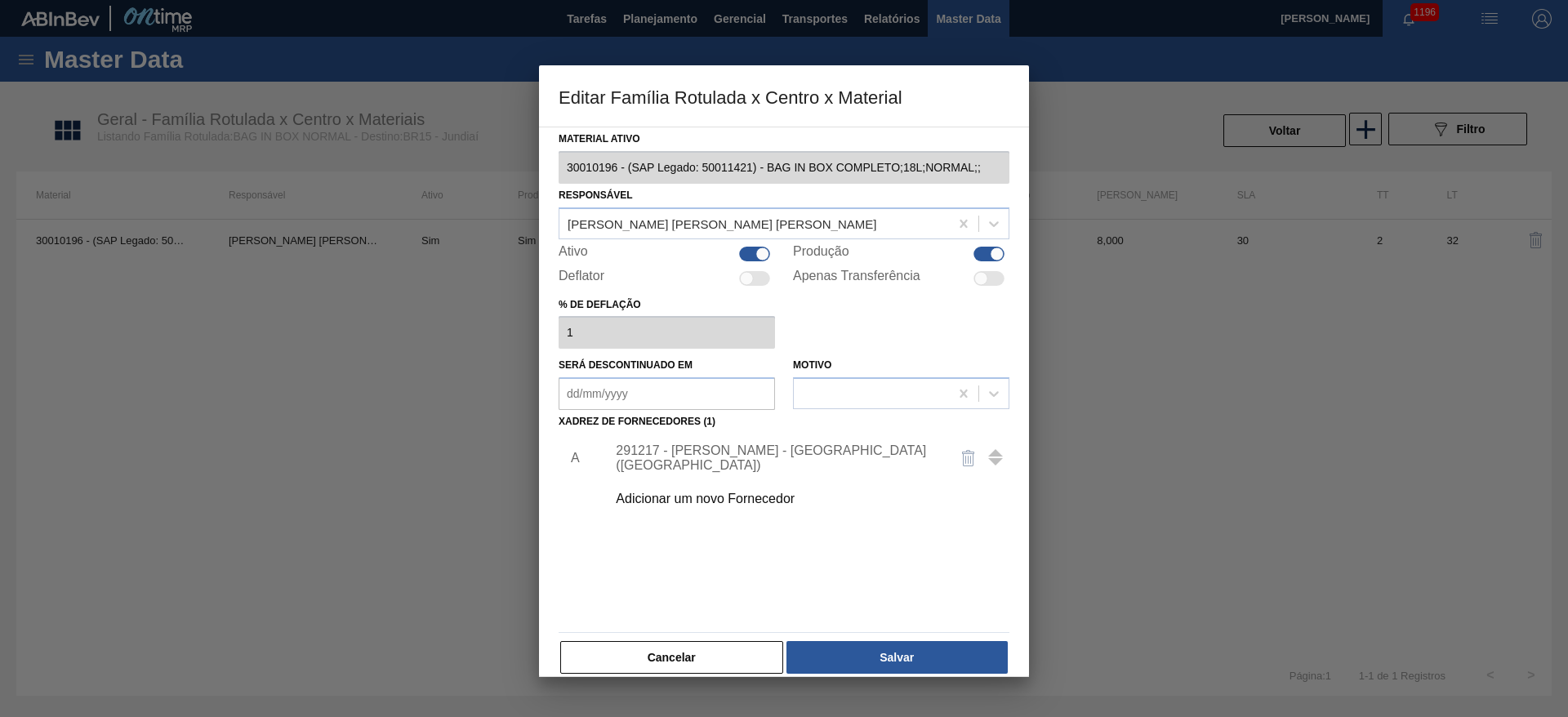
click at [689, 457] on div "291217 - [PERSON_NAME] - [GEOGRAPHIC_DATA] ([GEOGRAPHIC_DATA])" at bounding box center [775, 457] width 321 height 29
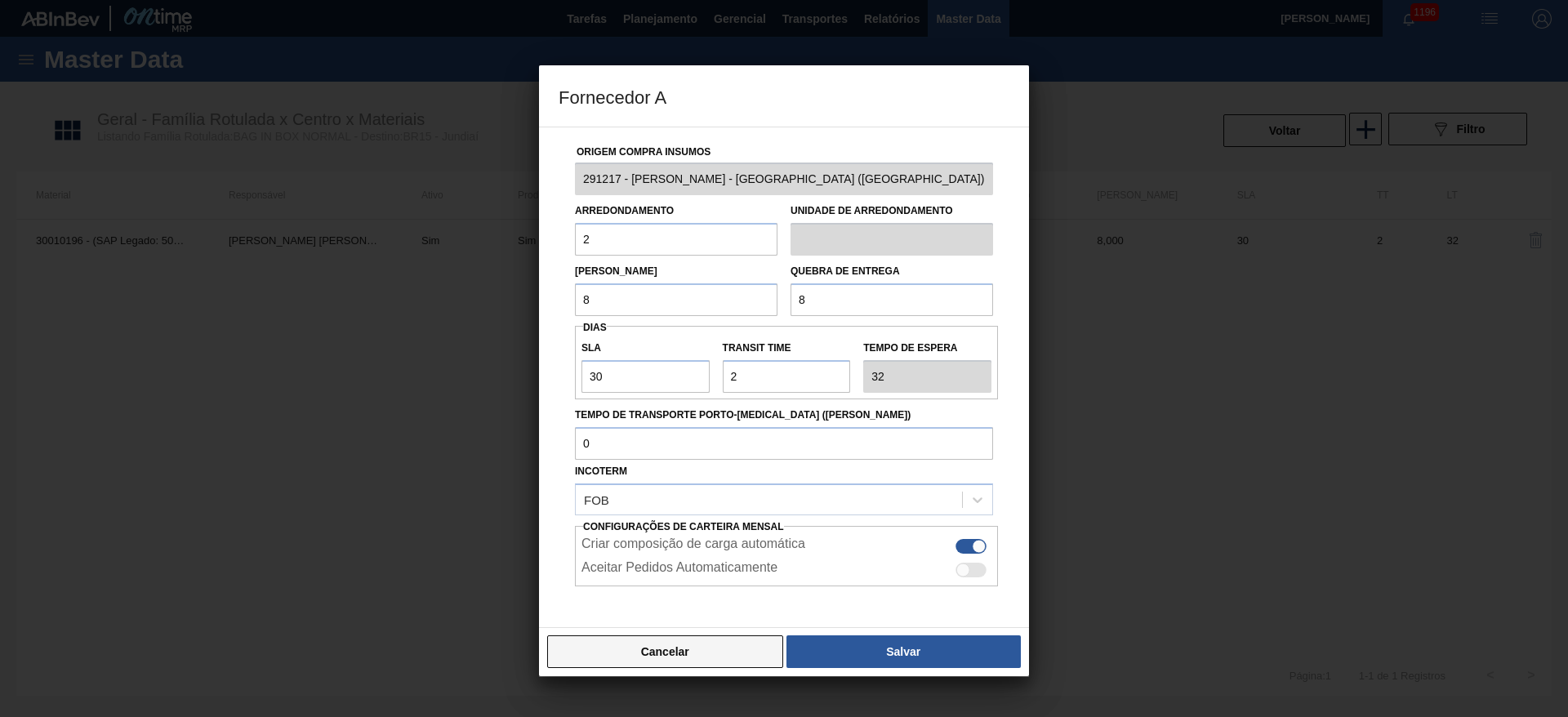
click at [647, 659] on button "Cancelar" at bounding box center [666, 652] width 236 height 33
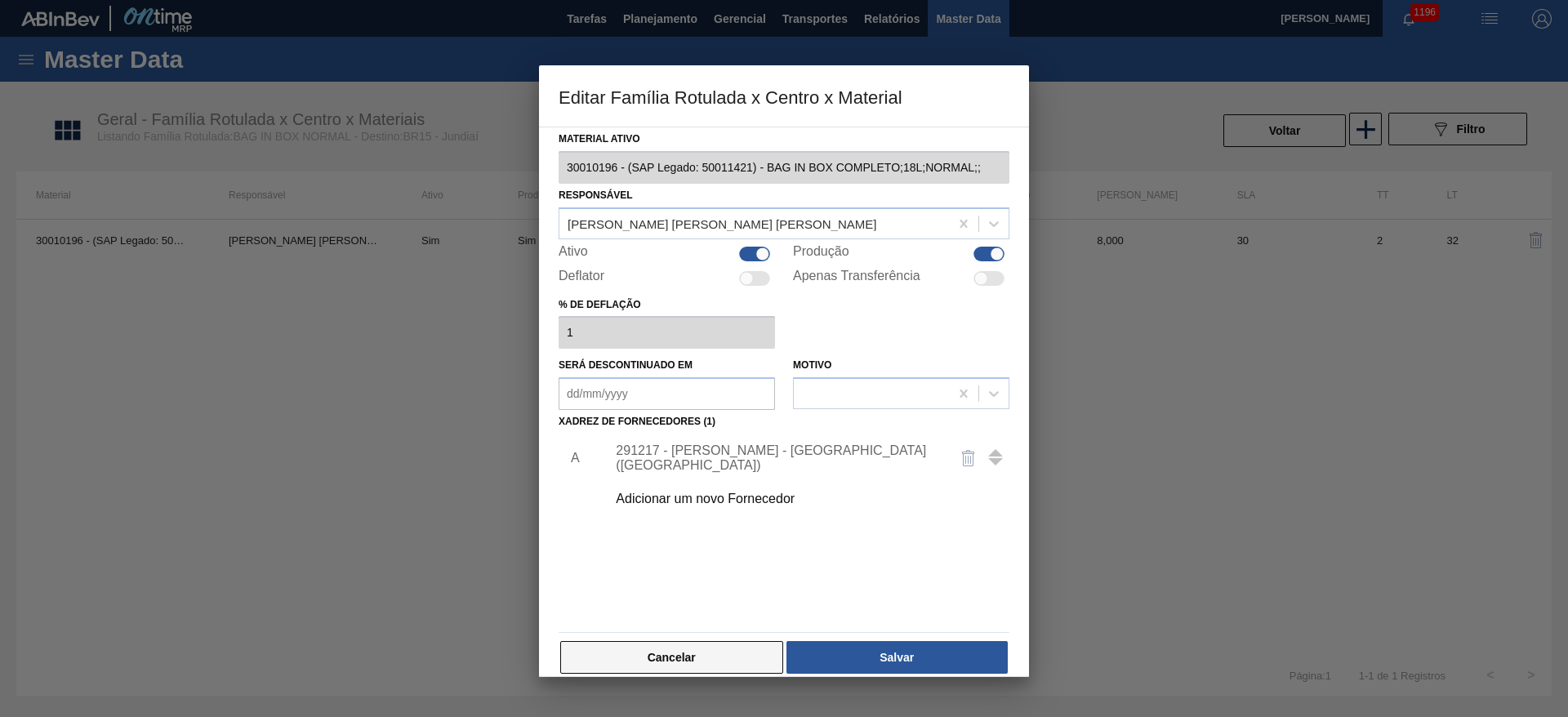
click at [702, 659] on button "Cancelar" at bounding box center [672, 657] width 223 height 33
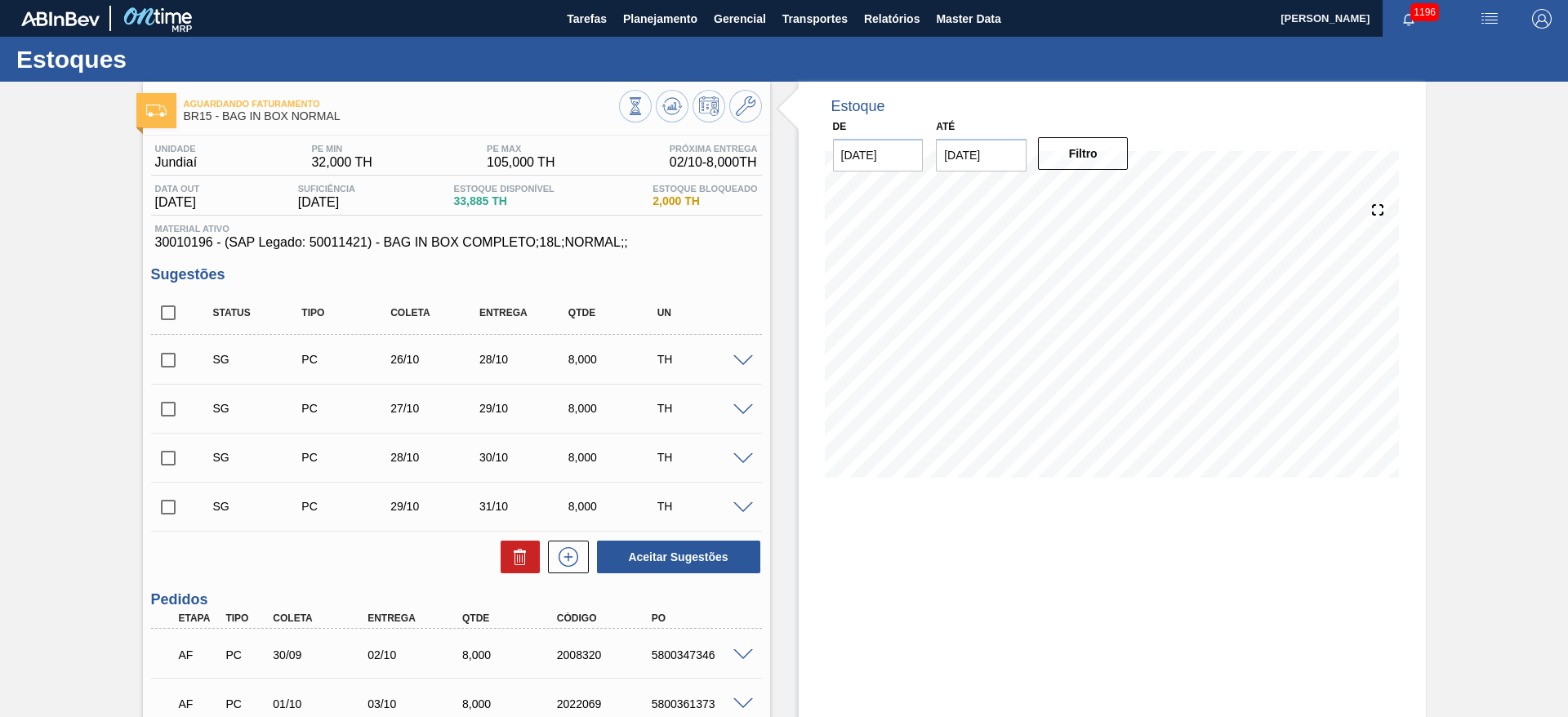
click at [744, 359] on span at bounding box center [744, 360] width 20 height 12
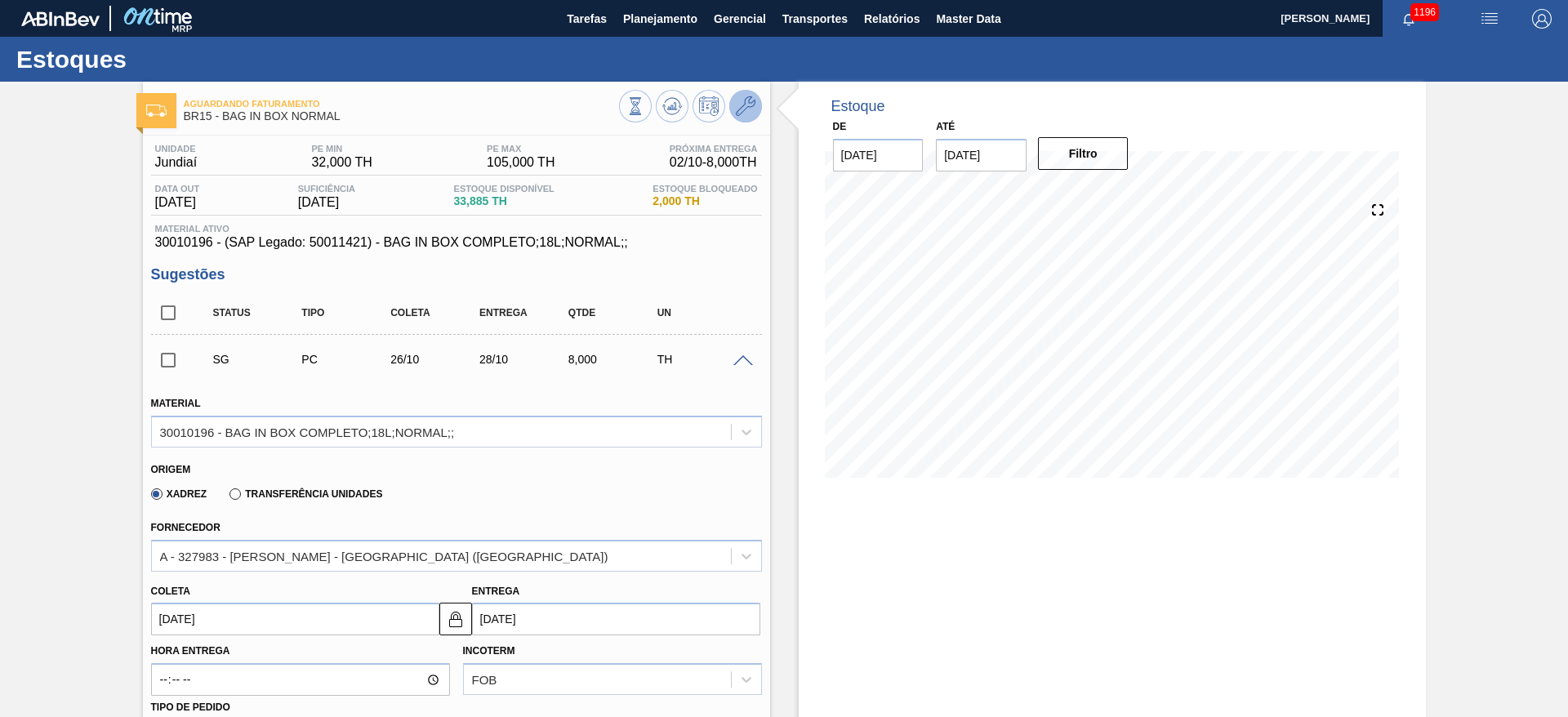
click at [739, 102] on icon at bounding box center [745, 106] width 20 height 20
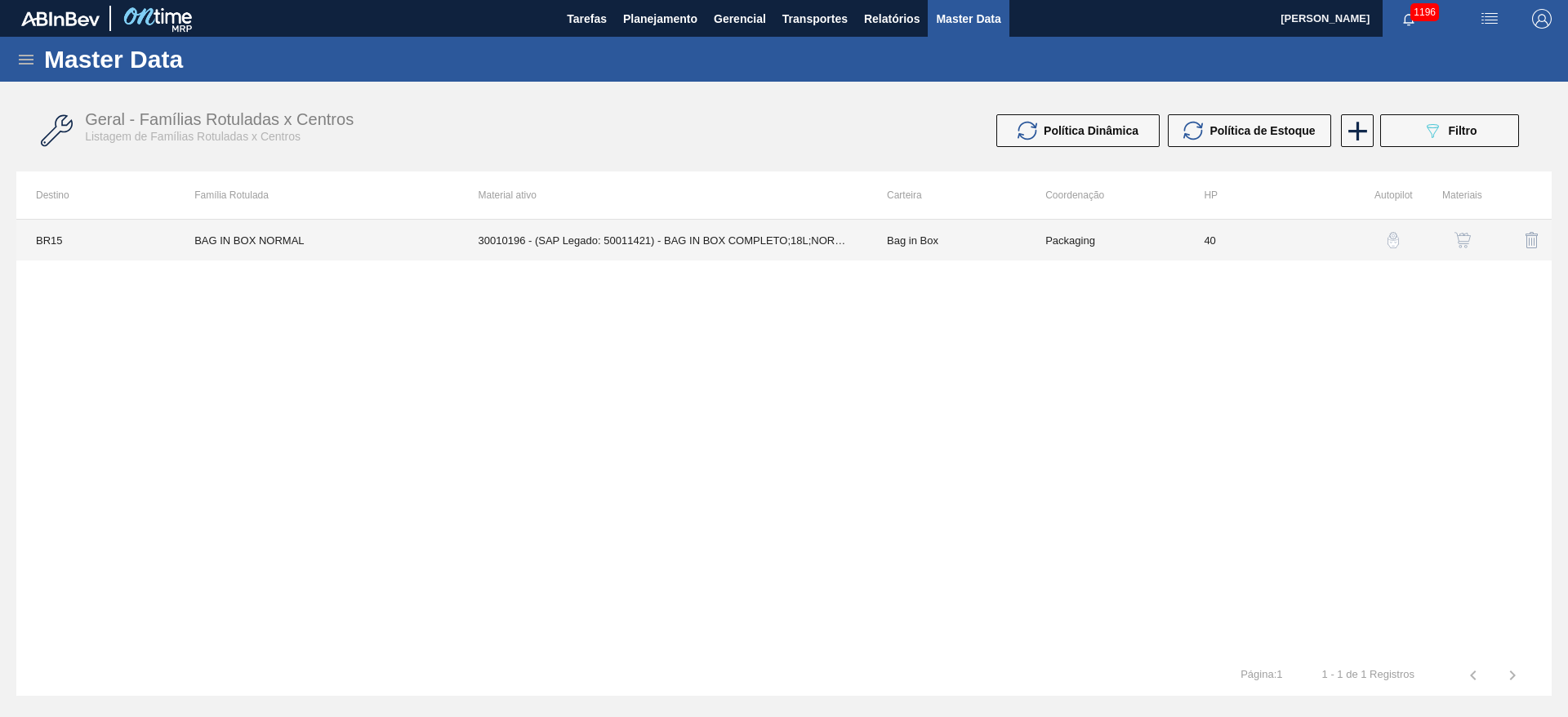
click at [885, 237] on td "Bag in Box" at bounding box center [946, 240] width 159 height 41
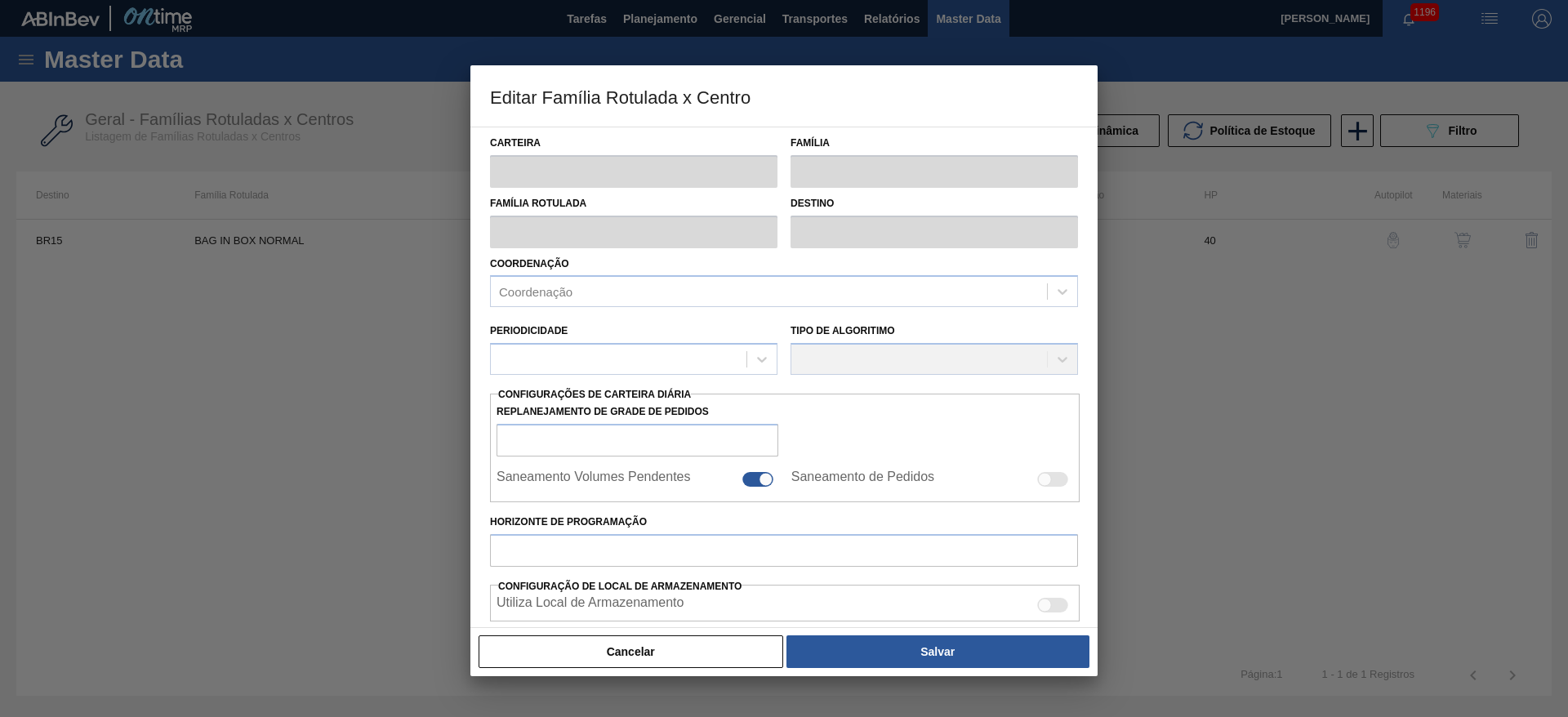
type input "Bag in Box"
type input "Bag In Box"
type input "BAG IN BOX NORMAL"
type input "BR15 - Jundiaí"
type input "40"
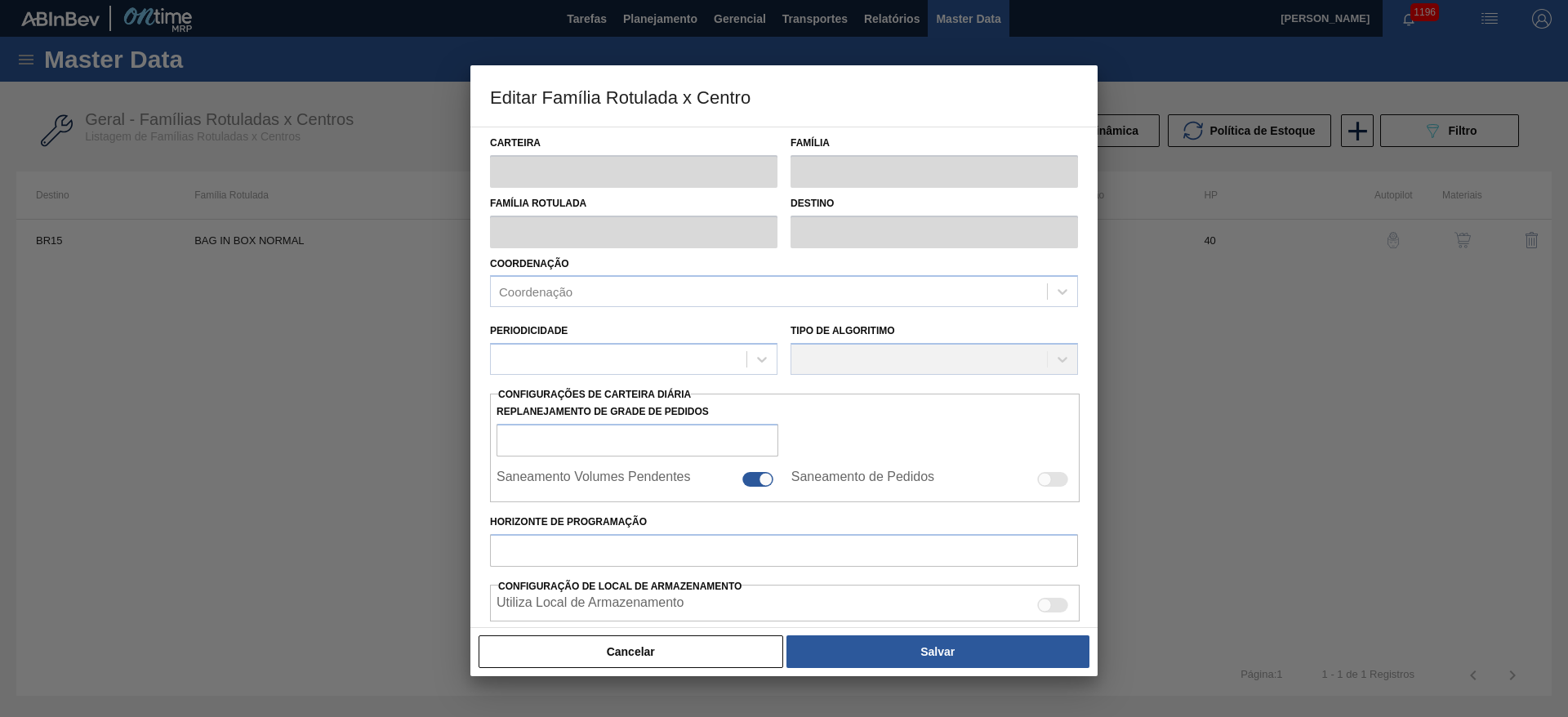
type input "32"
type input "105"
type input "57"
type input "73,610"
checkbox input "true"
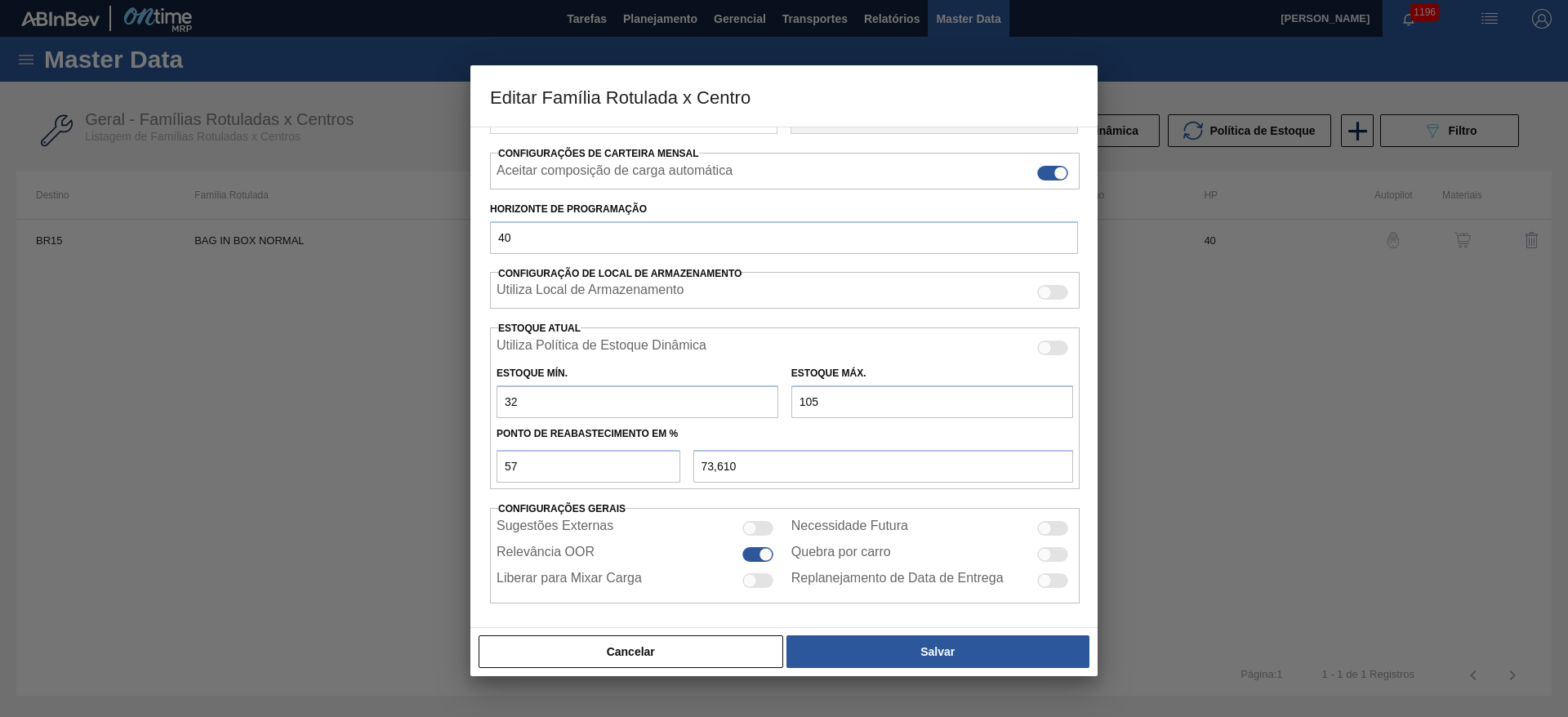
scroll to position [249, 0]
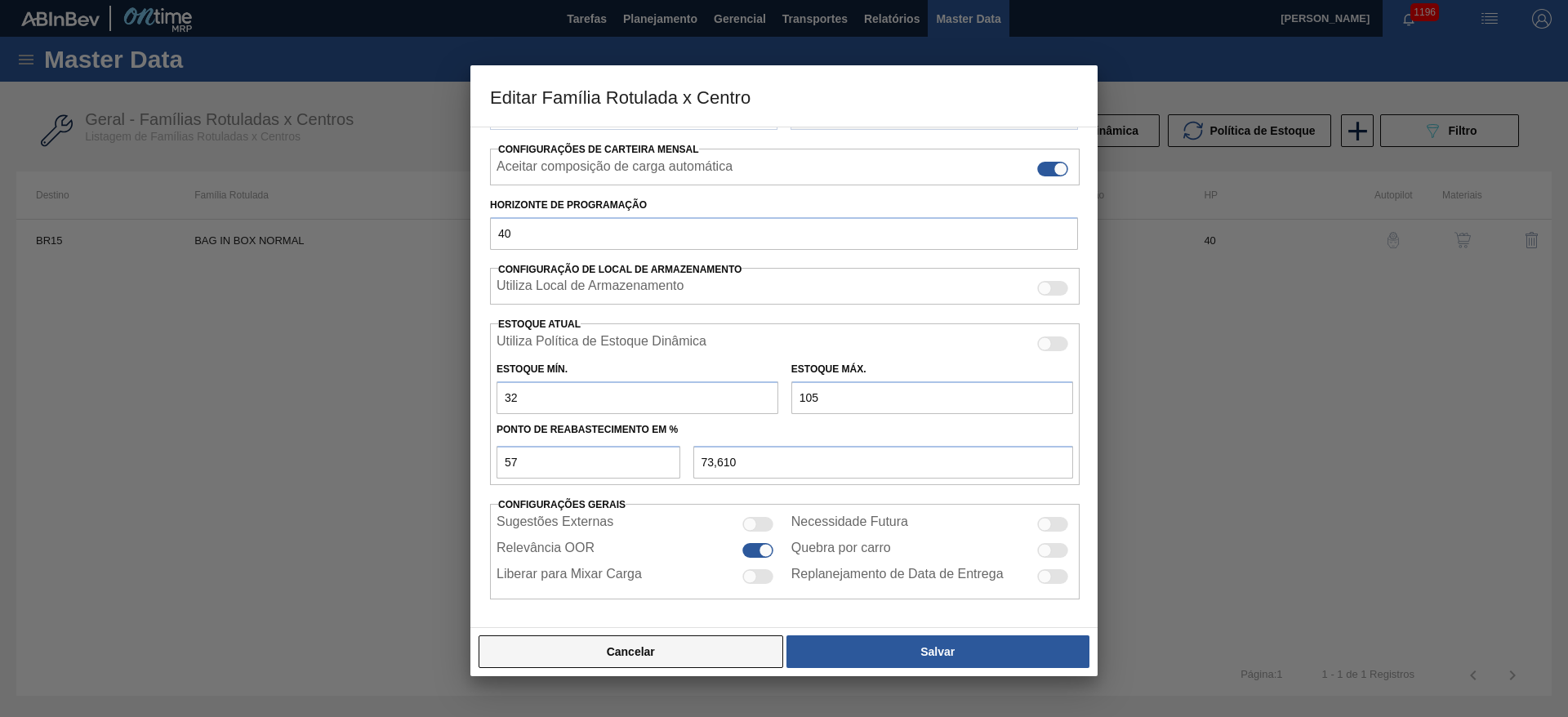
click at [735, 653] on button "Cancelar" at bounding box center [631, 652] width 305 height 33
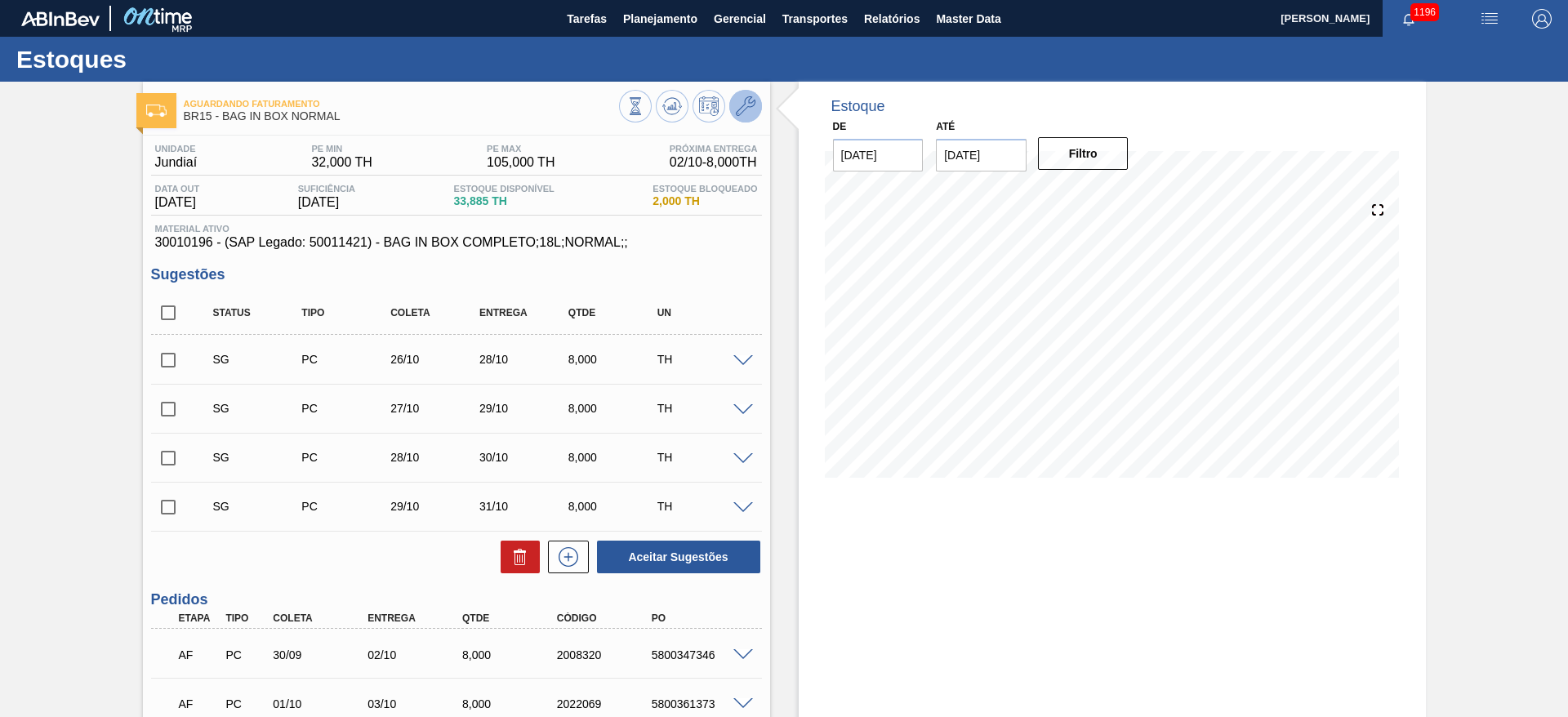
click at [736, 103] on icon at bounding box center [745, 106] width 20 height 20
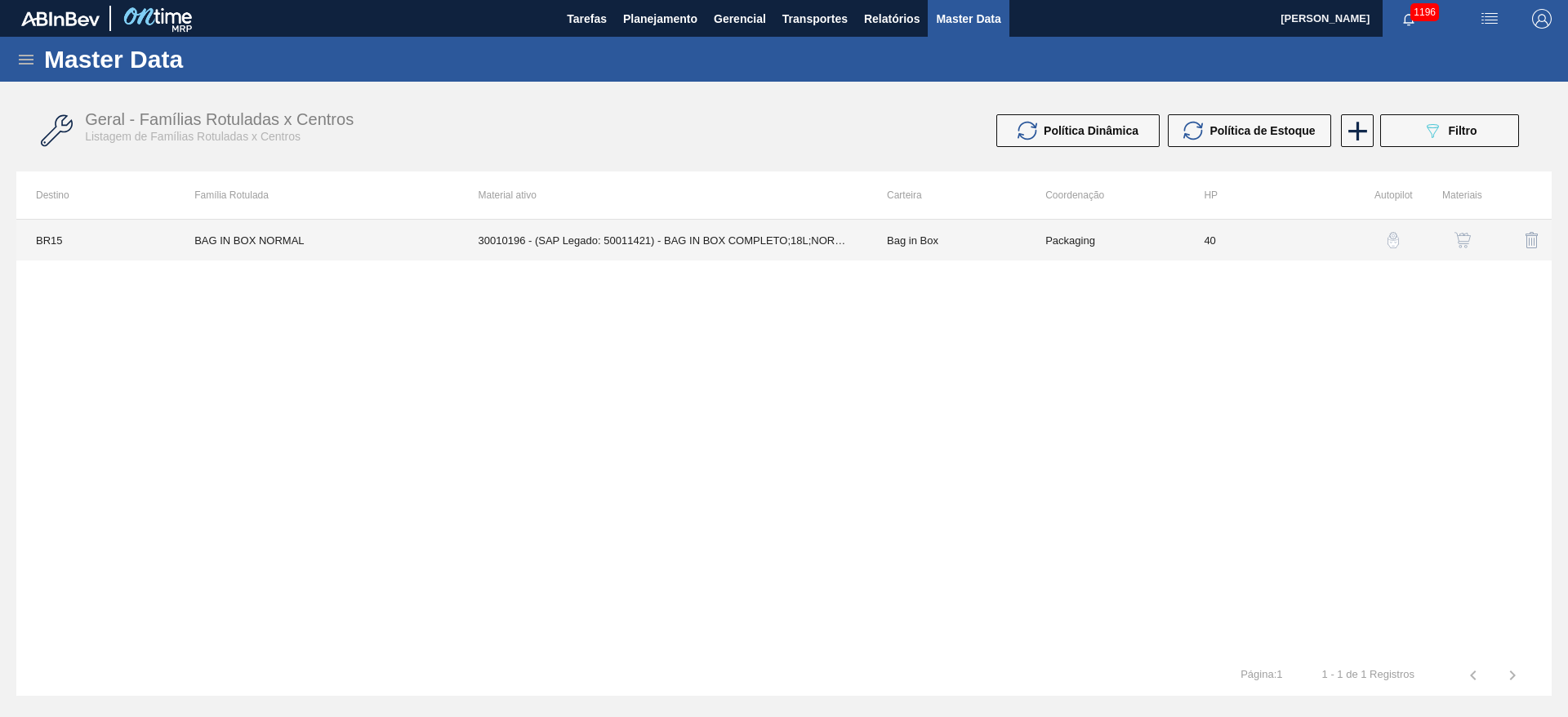
click at [798, 250] on td "30010196 - (SAP Legado: 50011421) - BAG IN BOX COMPLETO;18L;NORMAL;;" at bounding box center [664, 240] width 409 height 41
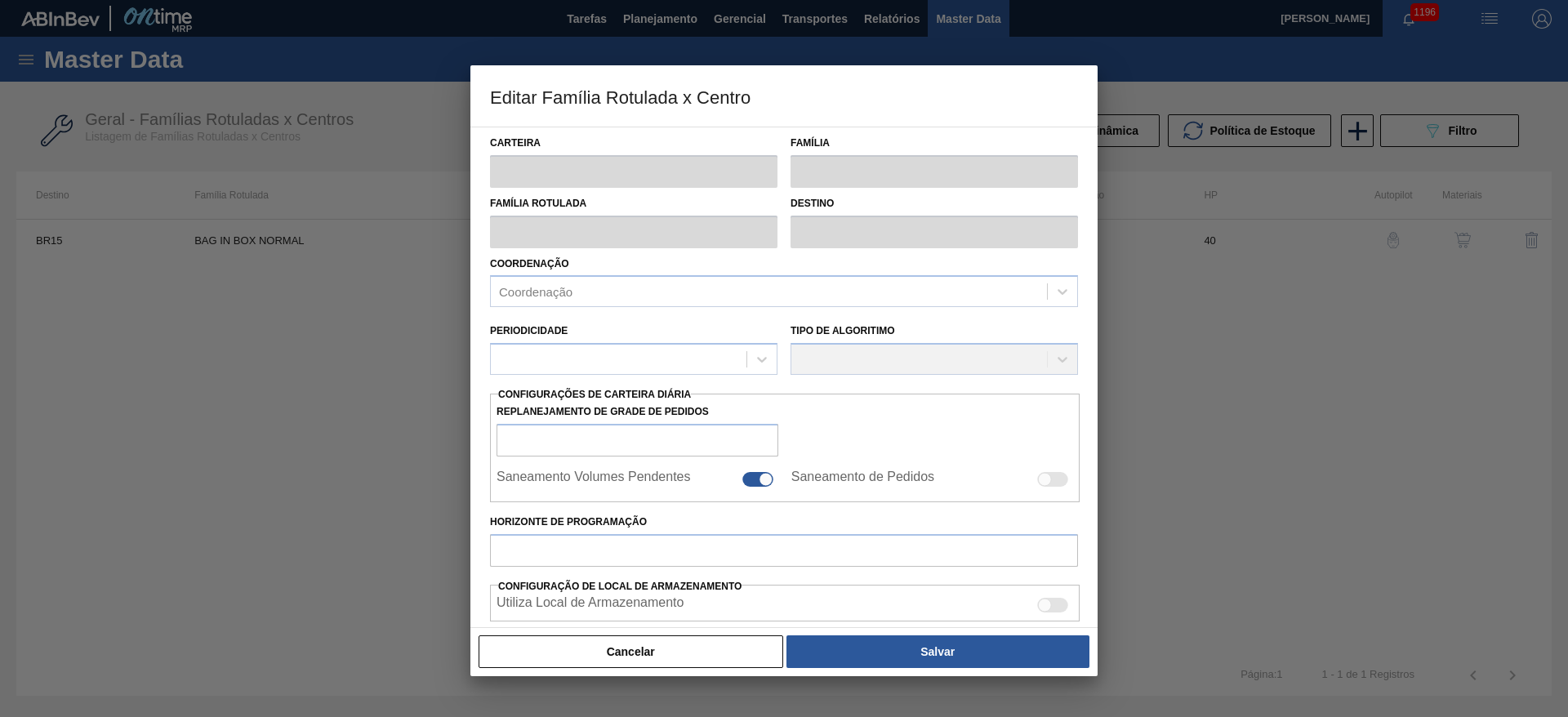
type input "Bag in Box"
type input "Bag In Box"
type input "BAG IN BOX NORMAL"
type input "BR15 - Jundiaí"
type input "40"
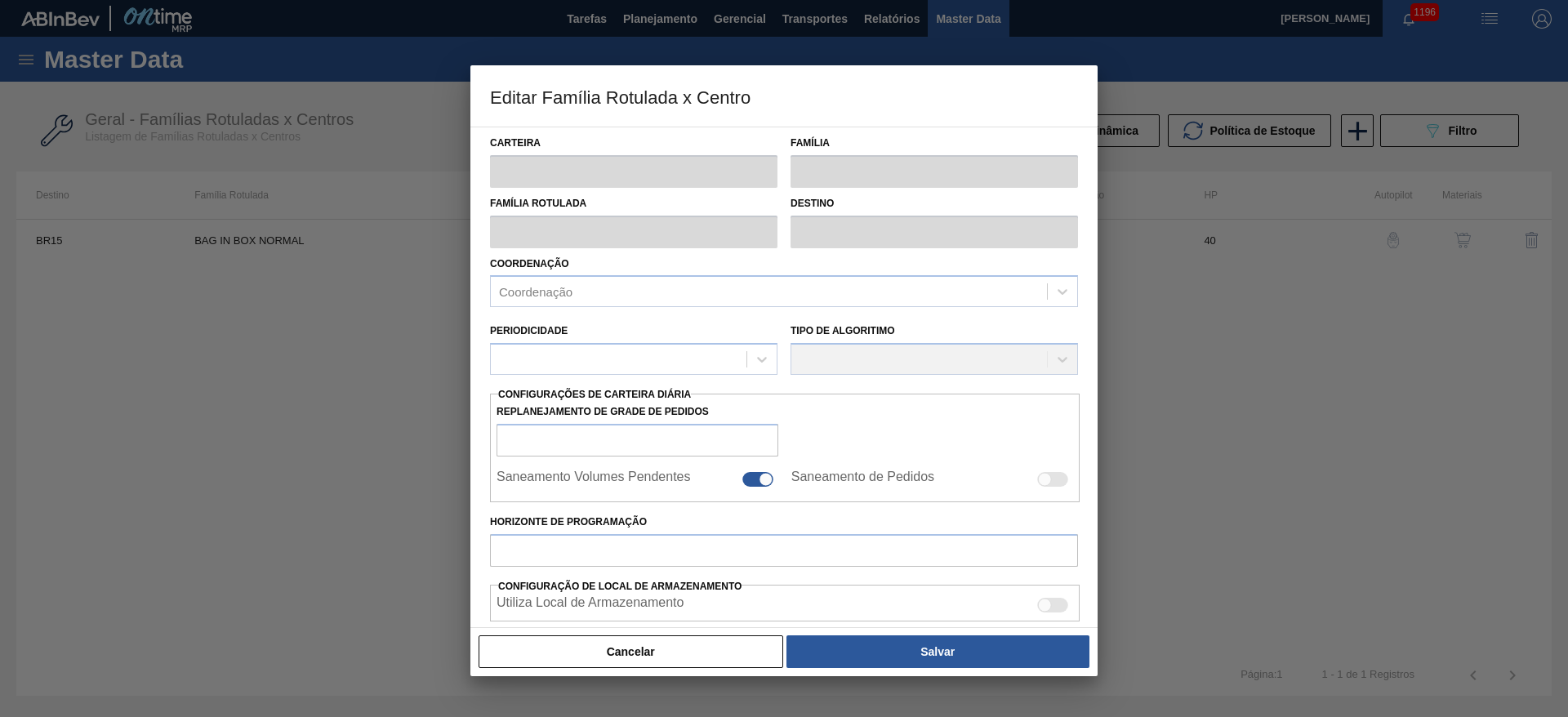
type input "32"
type input "105"
type input "57"
type input "73,610"
checkbox input "true"
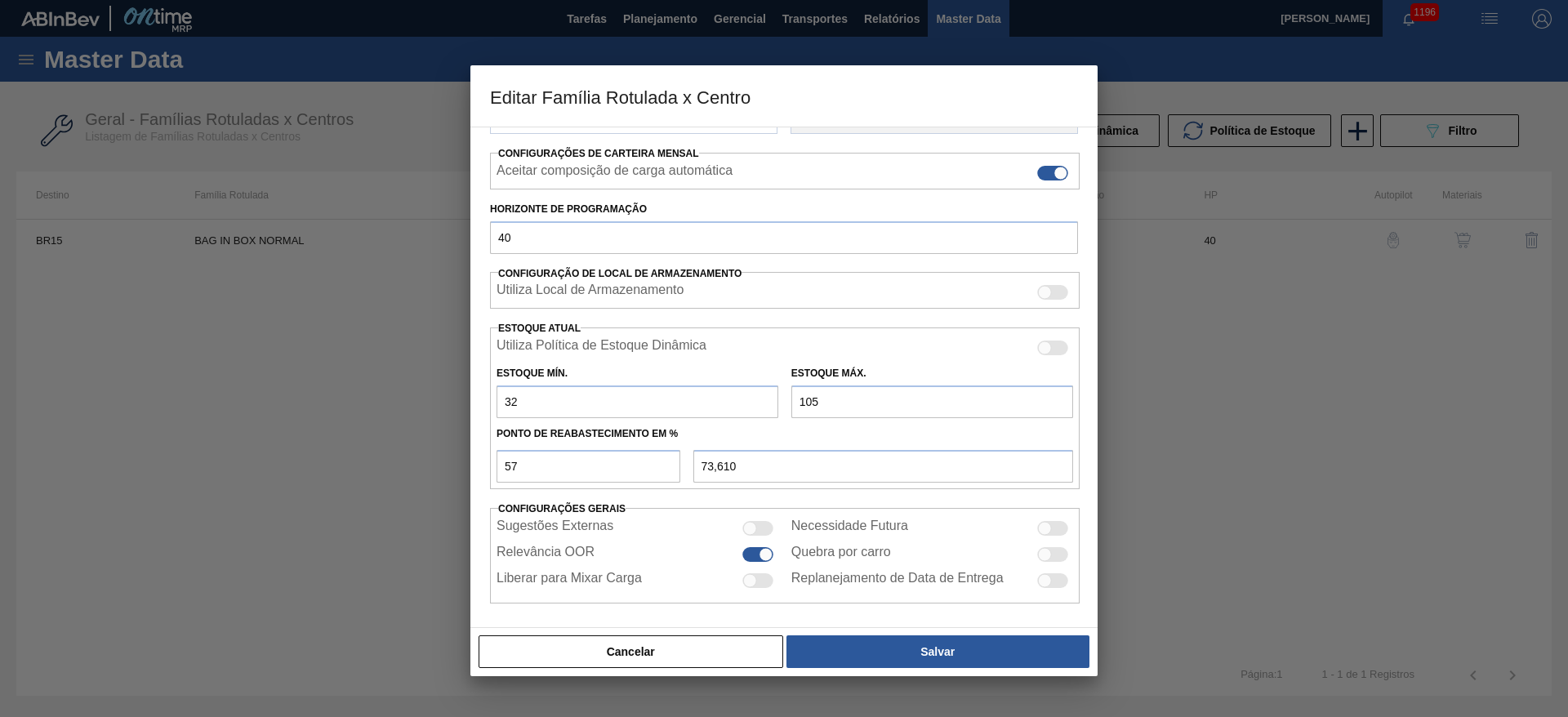
scroll to position [249, 0]
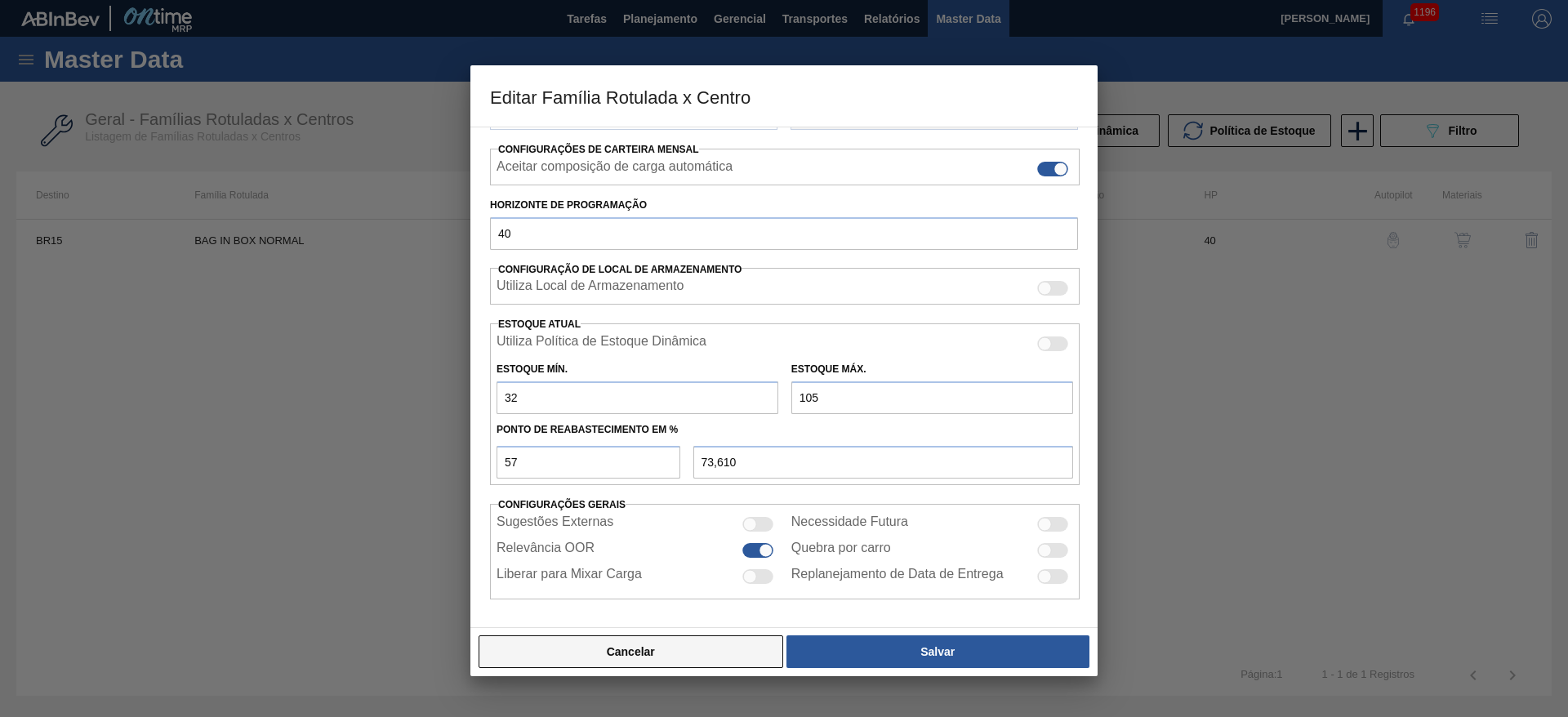
click at [648, 645] on button "Cancelar" at bounding box center [631, 652] width 305 height 33
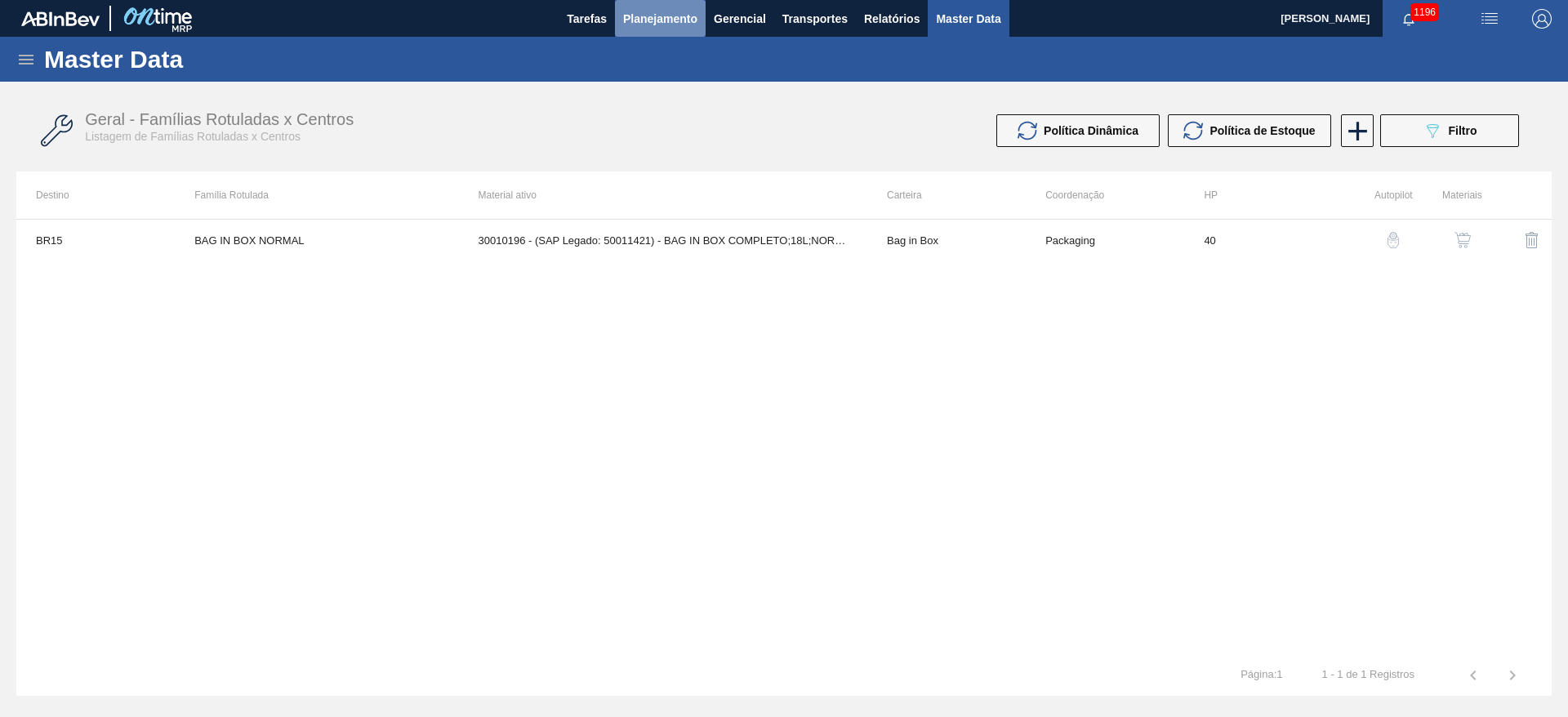
click at [646, 22] on span "Planejamento" at bounding box center [660, 19] width 74 height 20
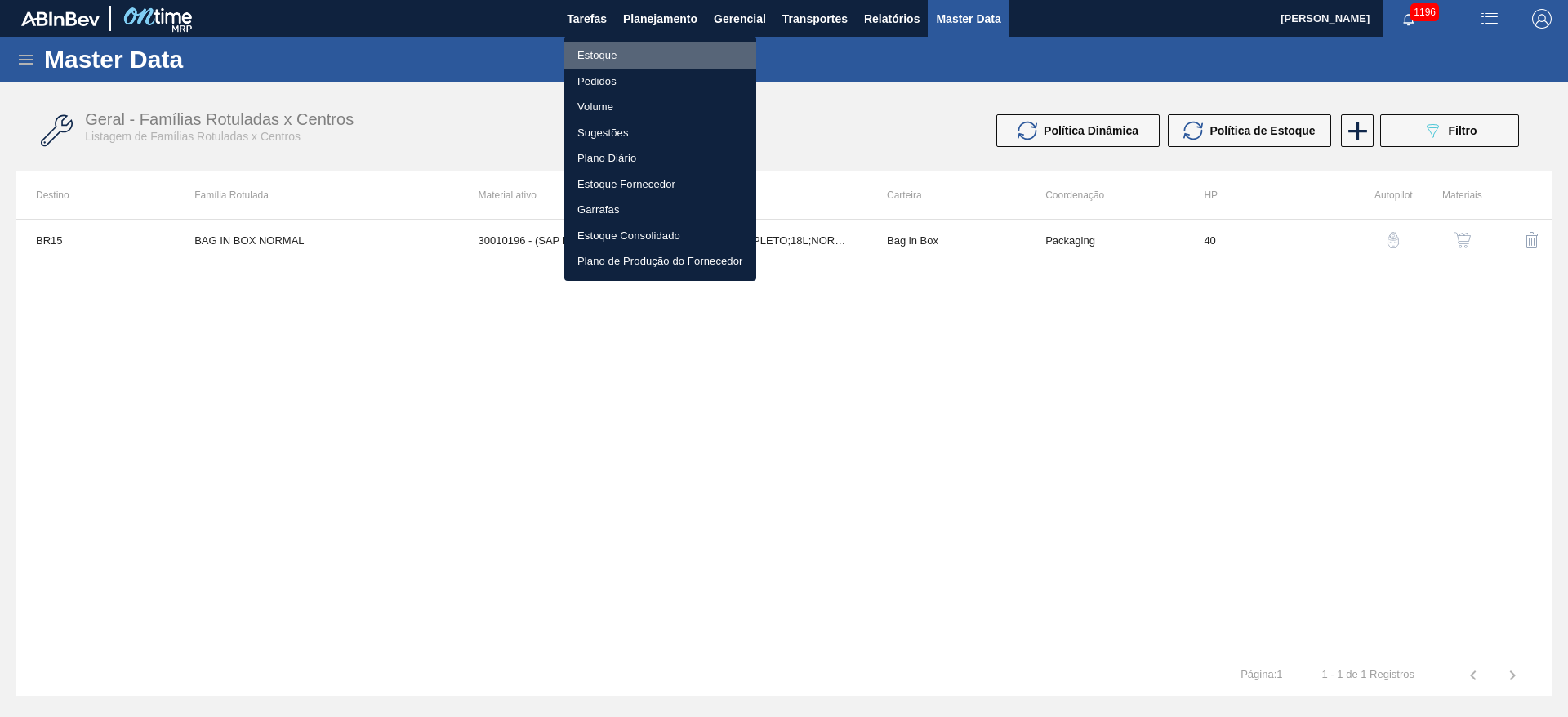
click at [614, 44] on li "Estoque" at bounding box center [660, 55] width 192 height 26
